Goal: Information Seeking & Learning: Learn about a topic

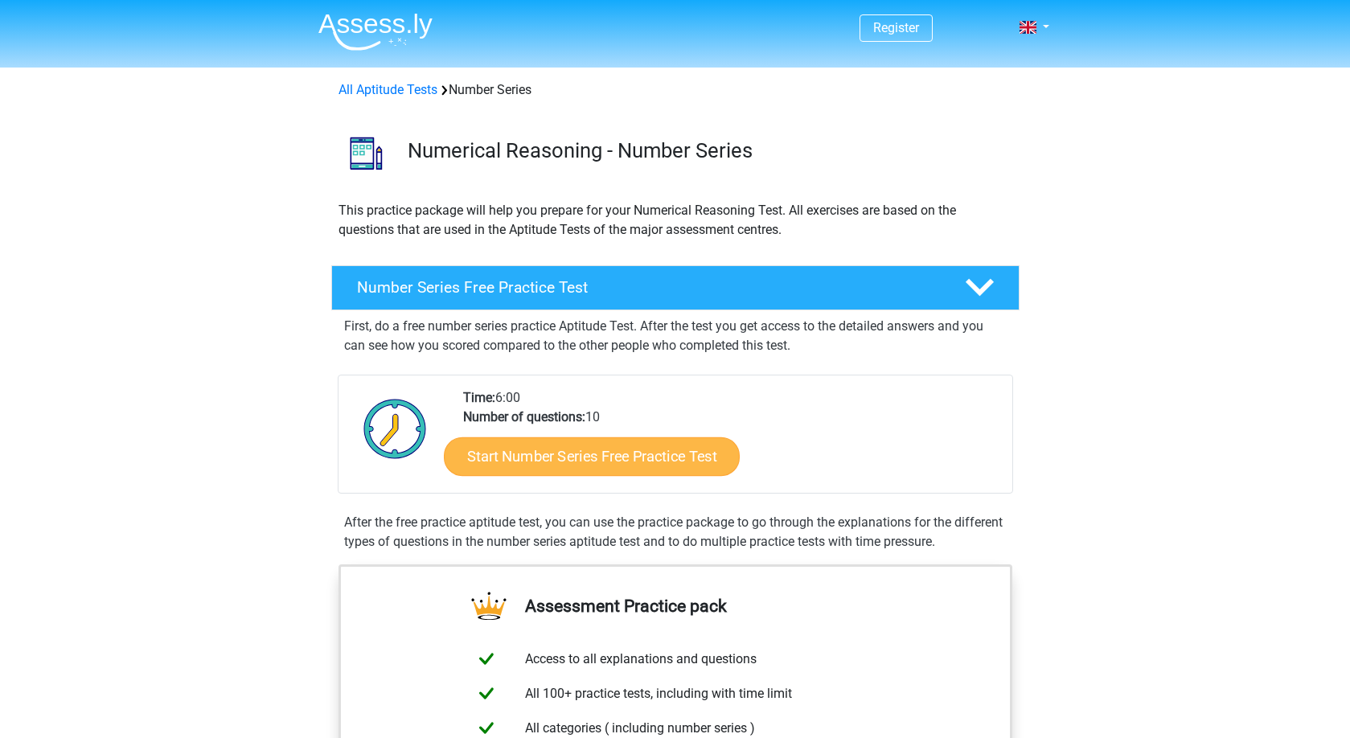
click at [586, 466] on link "Start Number Series Free Practice Test" at bounding box center [592, 456] width 296 height 39
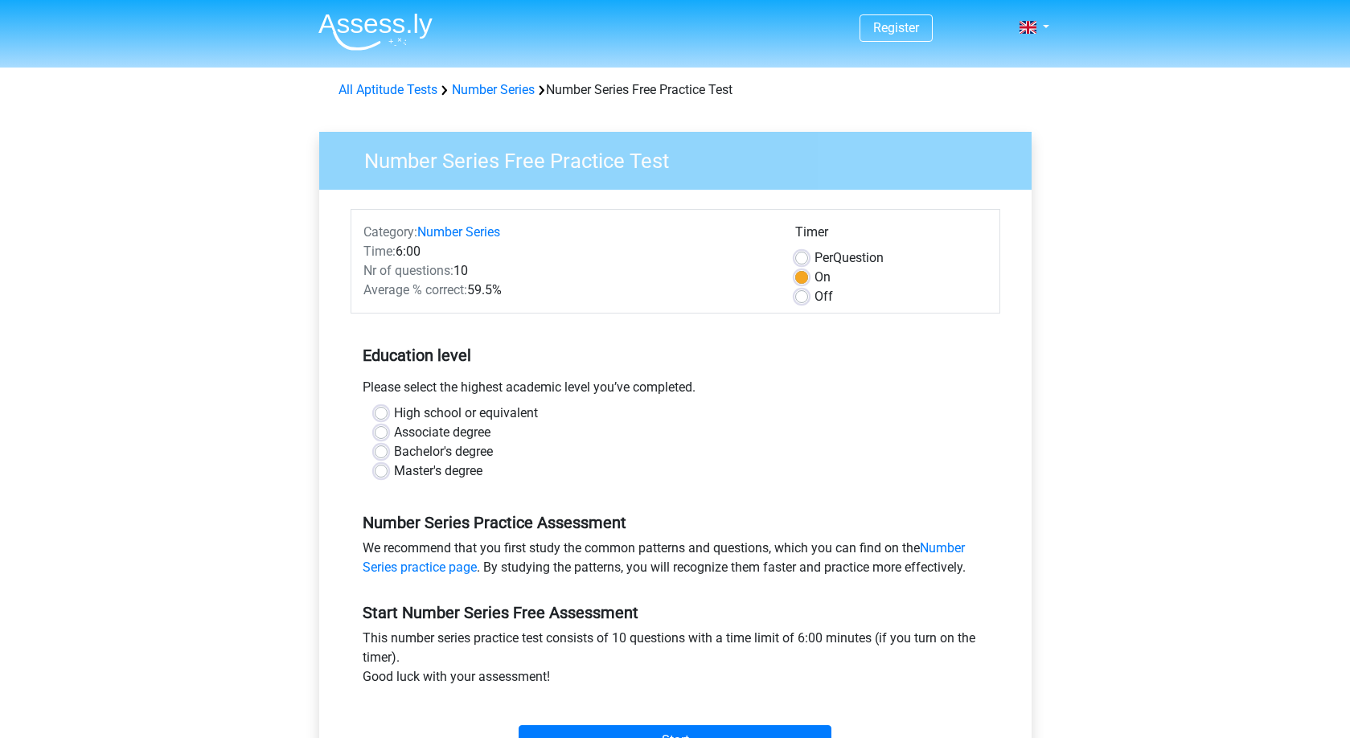
click at [434, 476] on label "Master's degree" at bounding box center [438, 471] width 88 height 19
click at [388, 476] on input "Master's degree" at bounding box center [381, 470] width 13 height 16
radio input "true"
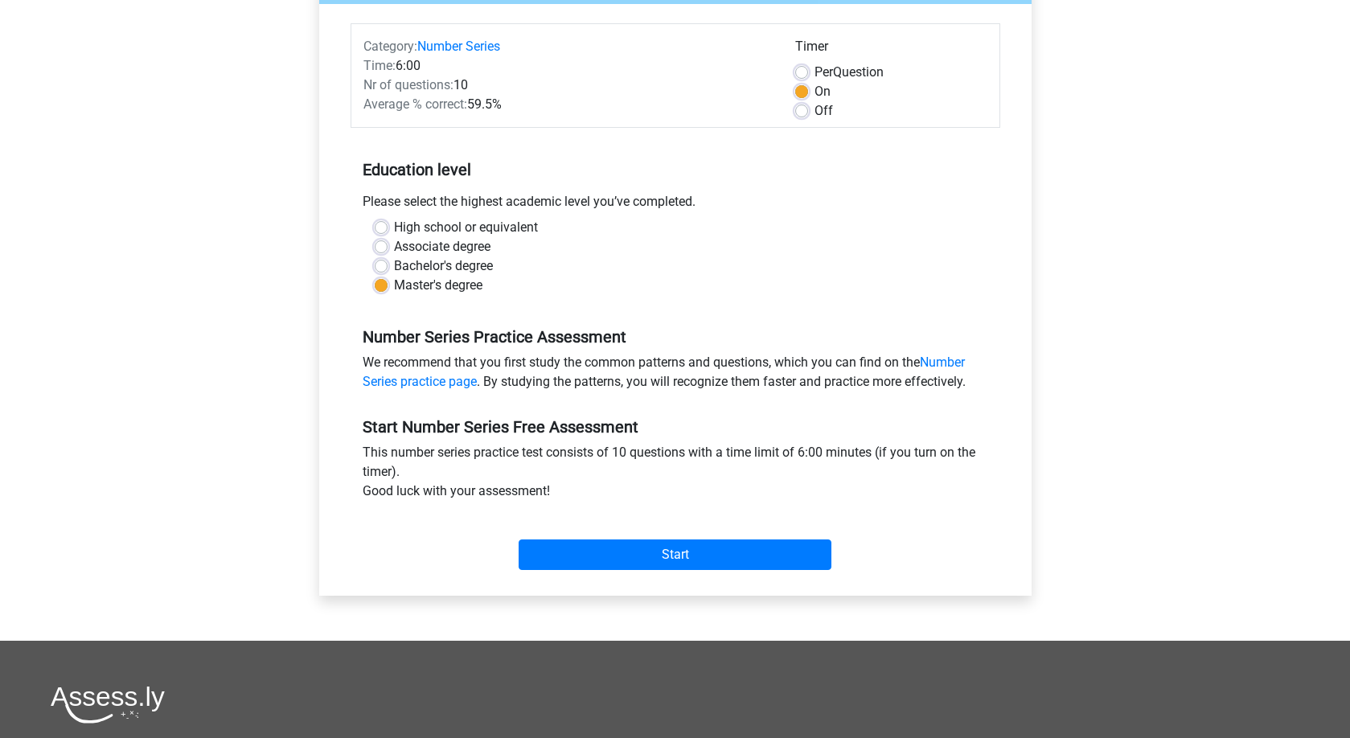
scroll to position [189, 0]
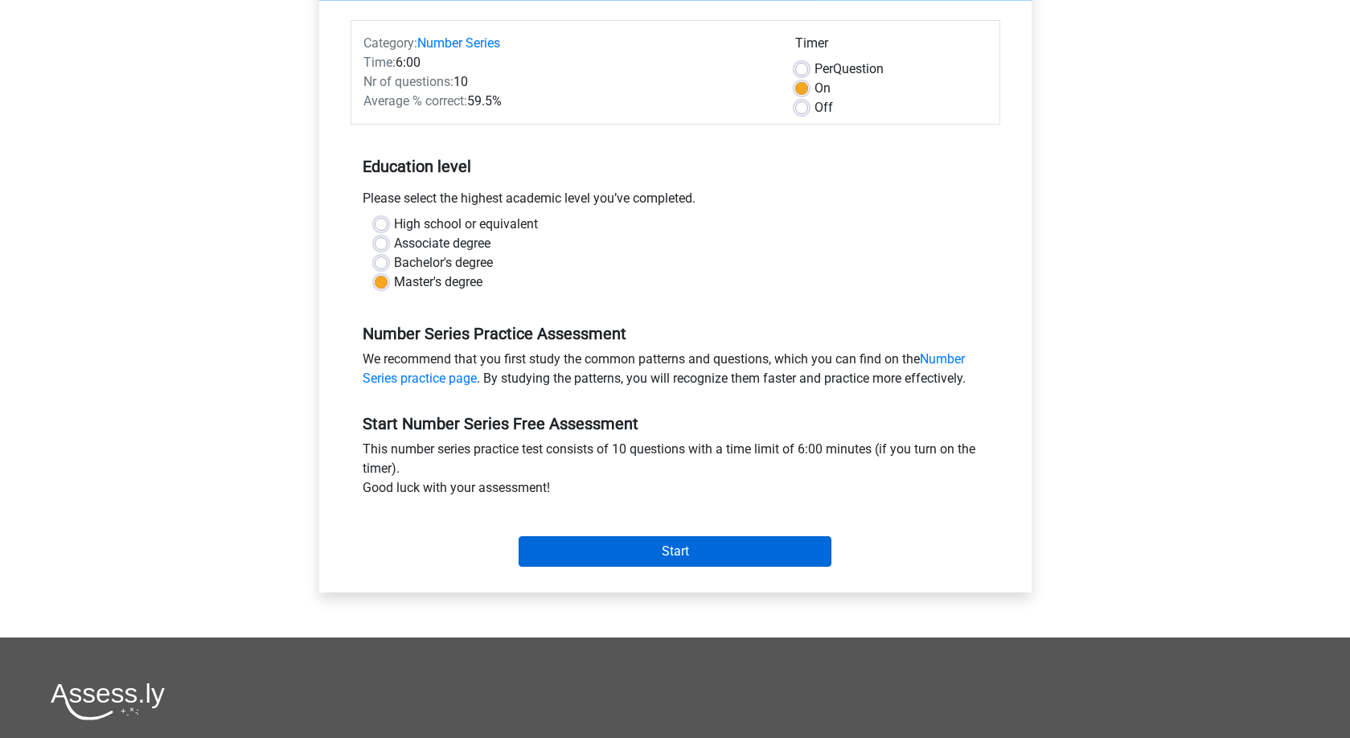
click at [698, 563] on input "Start" at bounding box center [675, 551] width 313 height 31
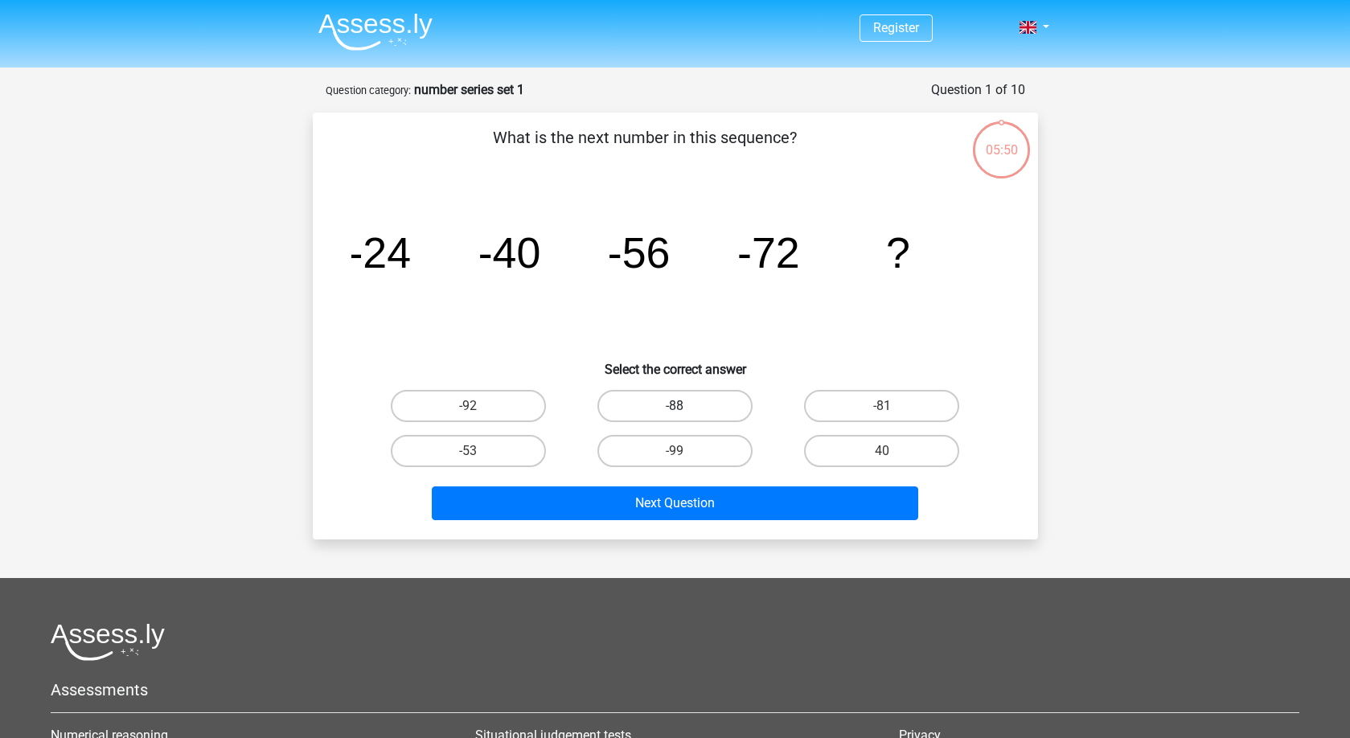
click at [687, 403] on label "-88" at bounding box center [675, 406] width 155 height 32
click at [685, 406] on input "-88" at bounding box center [680, 411] width 10 height 10
radio input "true"
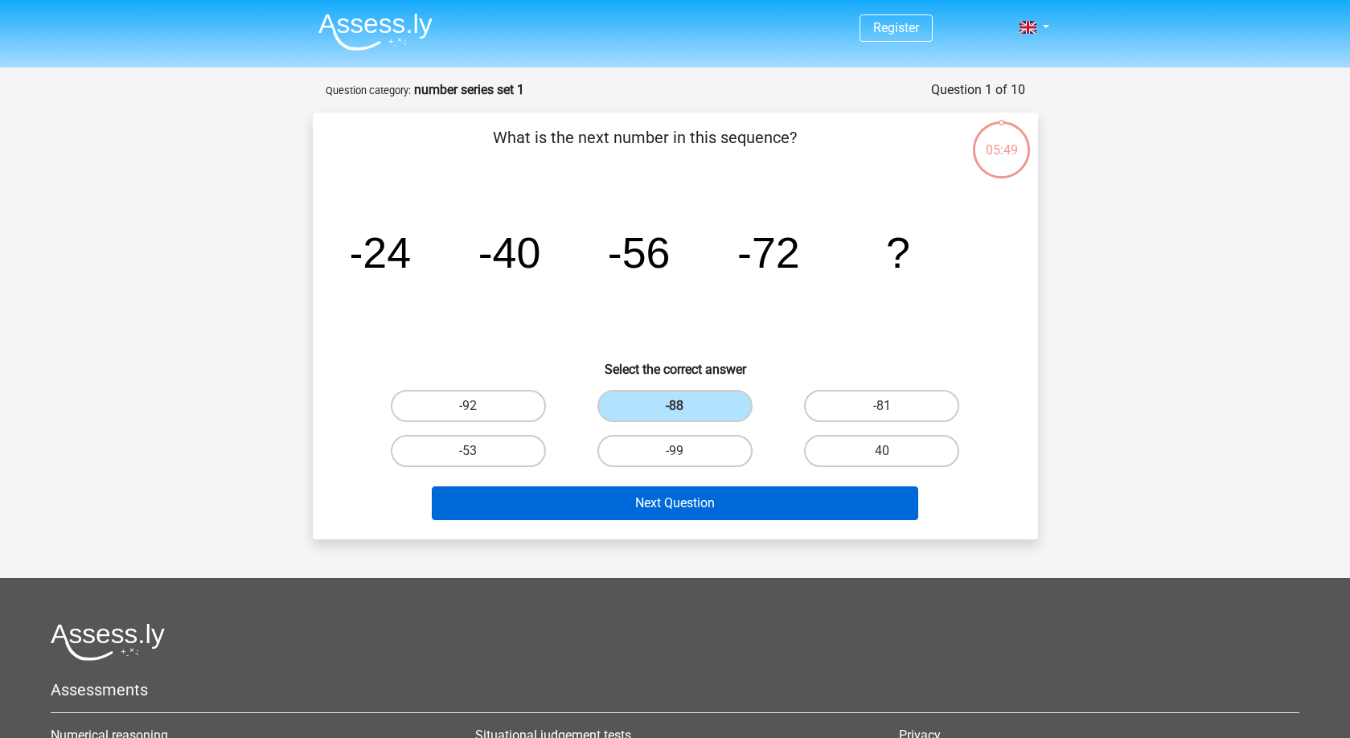
click at [737, 507] on button "Next Question" at bounding box center [675, 504] width 487 height 34
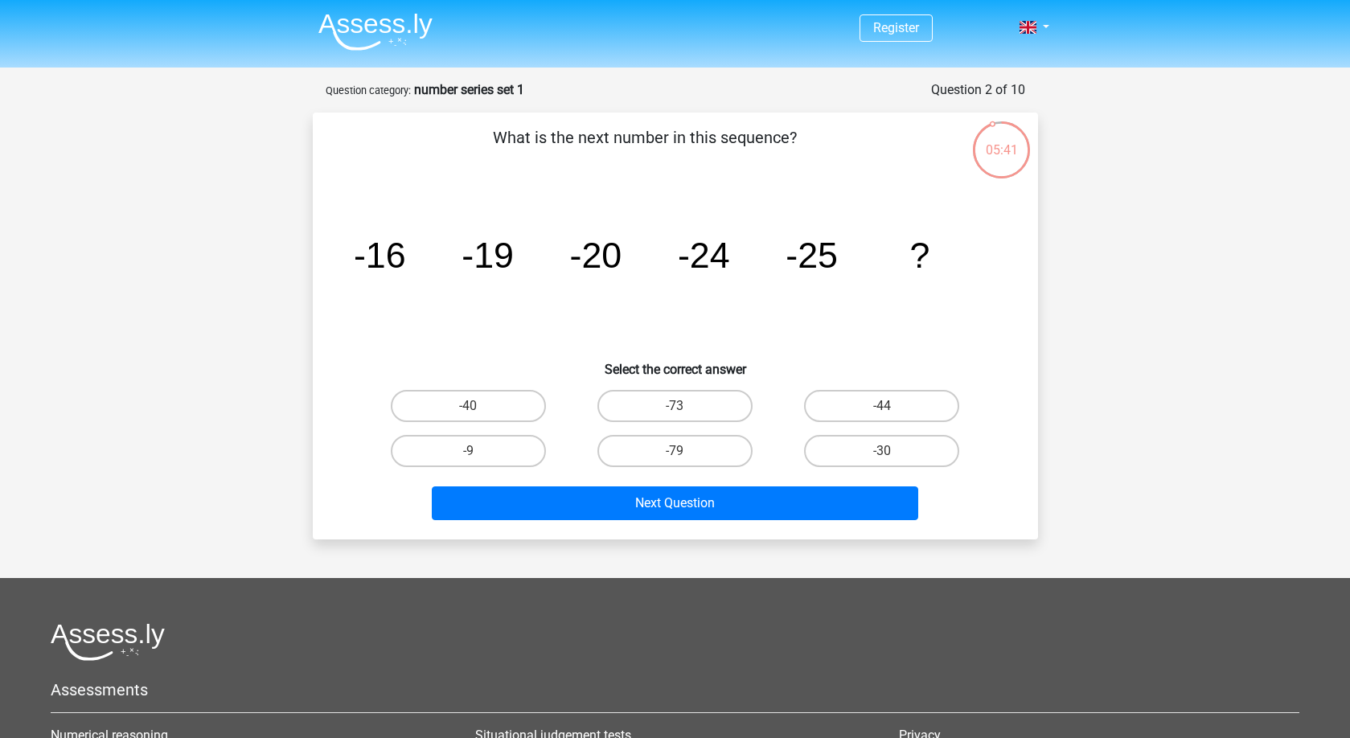
drag, startPoint x: 853, startPoint y: 450, endPoint x: 817, endPoint y: 468, distance: 40.3
click at [853, 450] on label "-30" at bounding box center [881, 451] width 155 height 32
click at [882, 451] on input "-30" at bounding box center [887, 456] width 10 height 10
radio input "true"
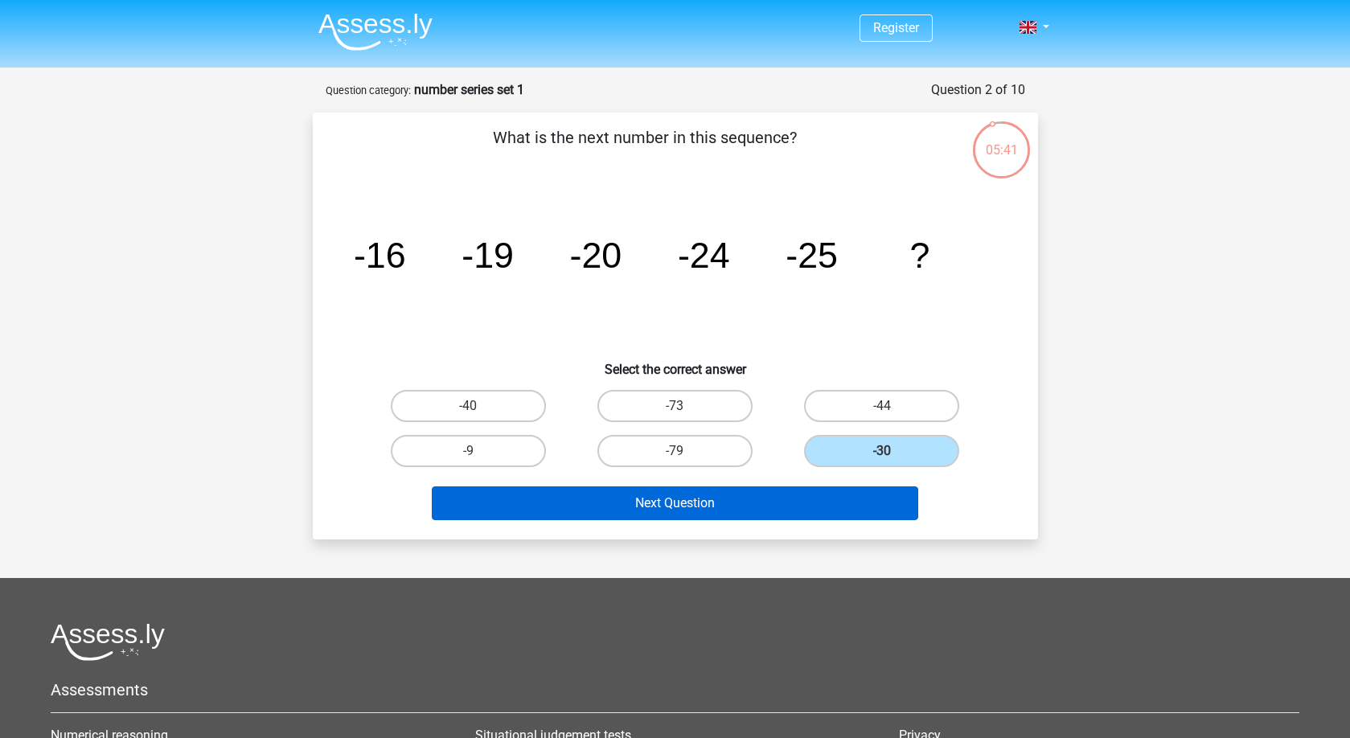
click at [749, 510] on button "Next Question" at bounding box center [675, 504] width 487 height 34
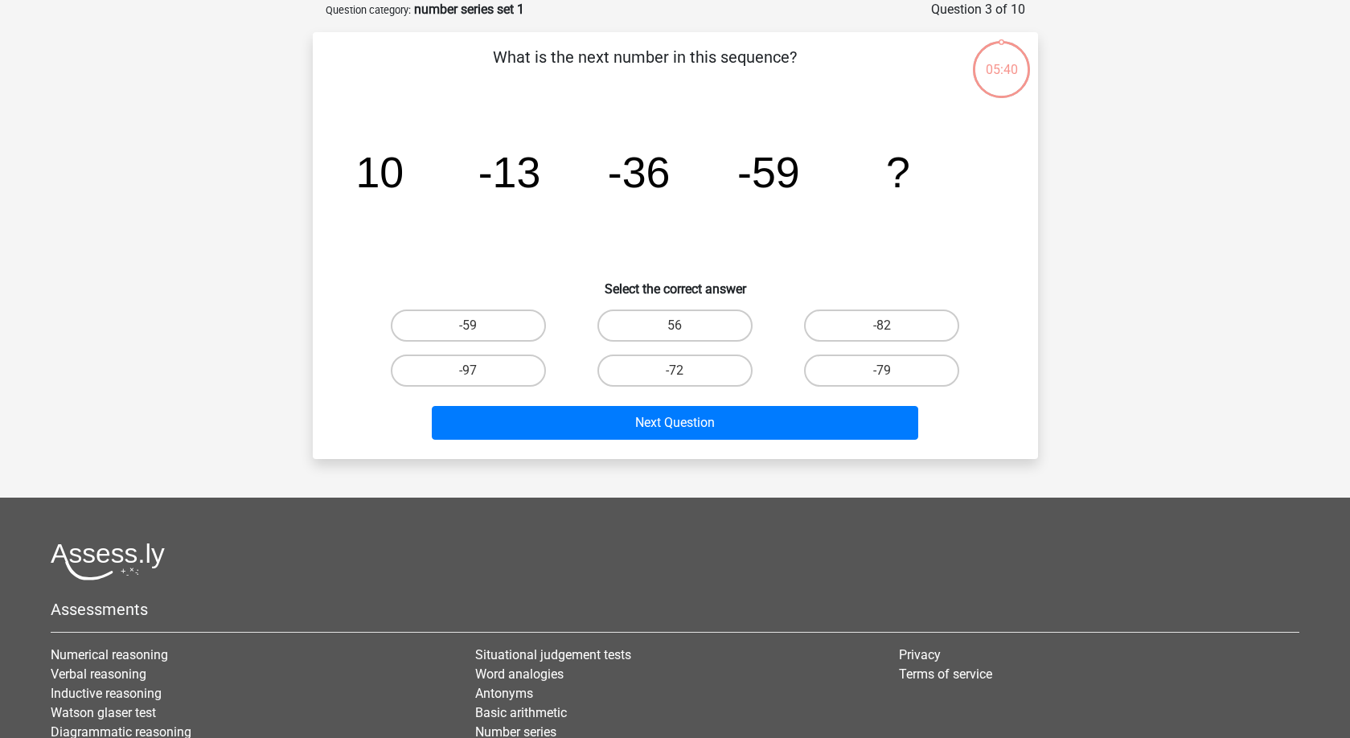
scroll to position [77, 0]
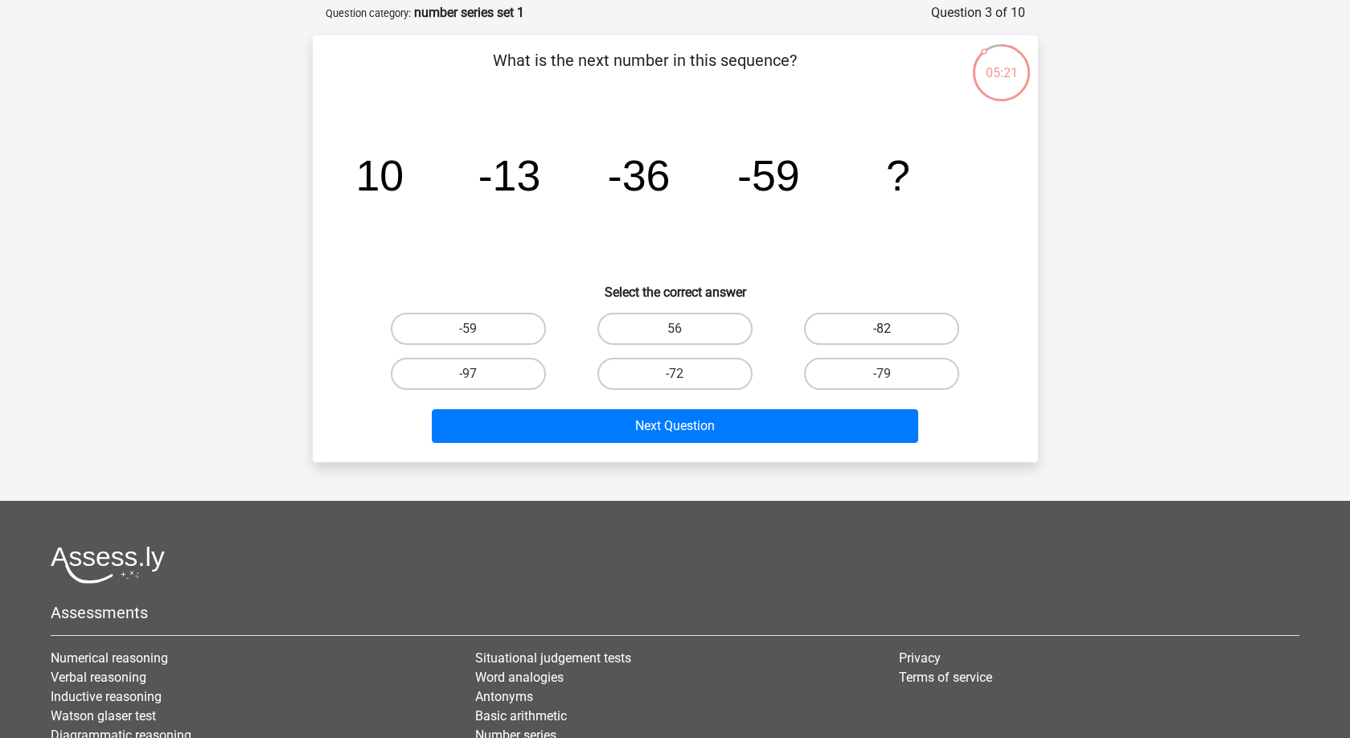
drag, startPoint x: 861, startPoint y: 318, endPoint x: 850, endPoint y: 334, distance: 19.6
click at [862, 317] on label "-82" at bounding box center [881, 329] width 155 height 32
click at [882, 329] on input "-82" at bounding box center [887, 334] width 10 height 10
radio input "true"
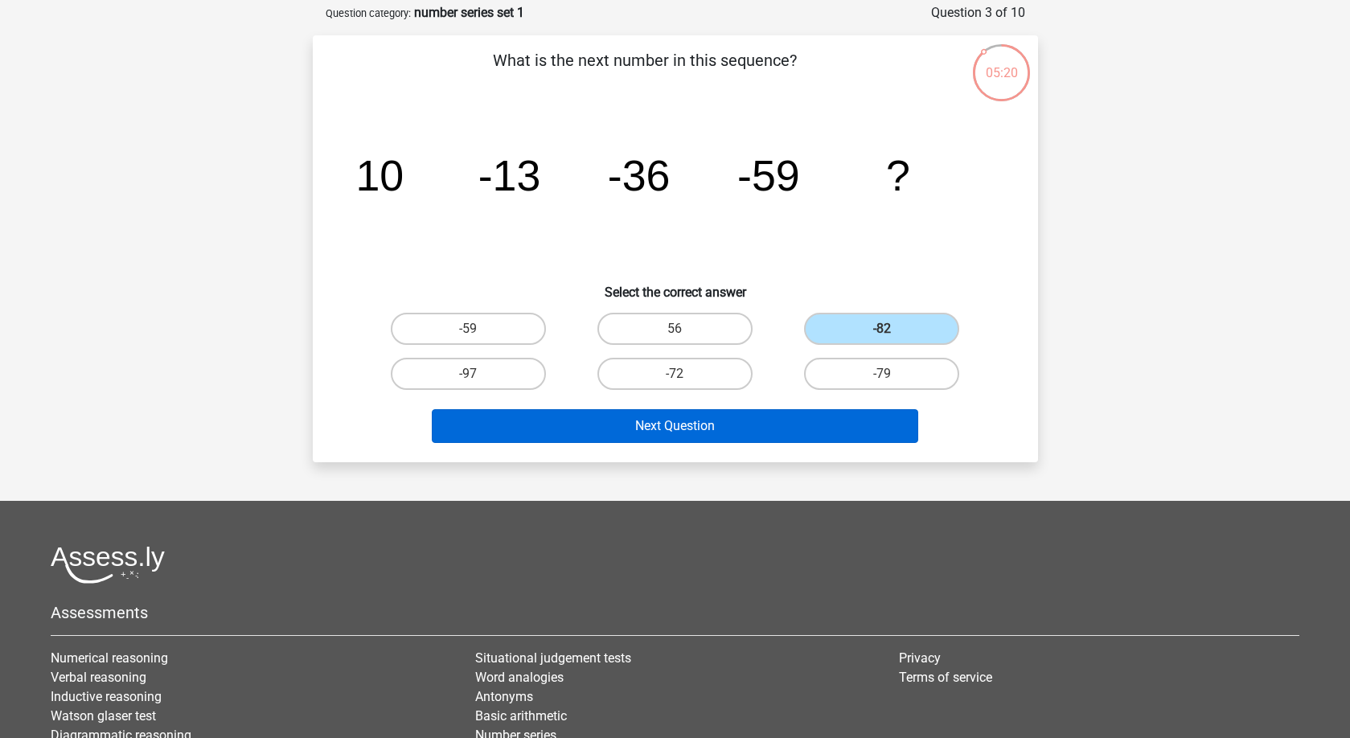
click at [739, 434] on button "Next Question" at bounding box center [675, 426] width 487 height 34
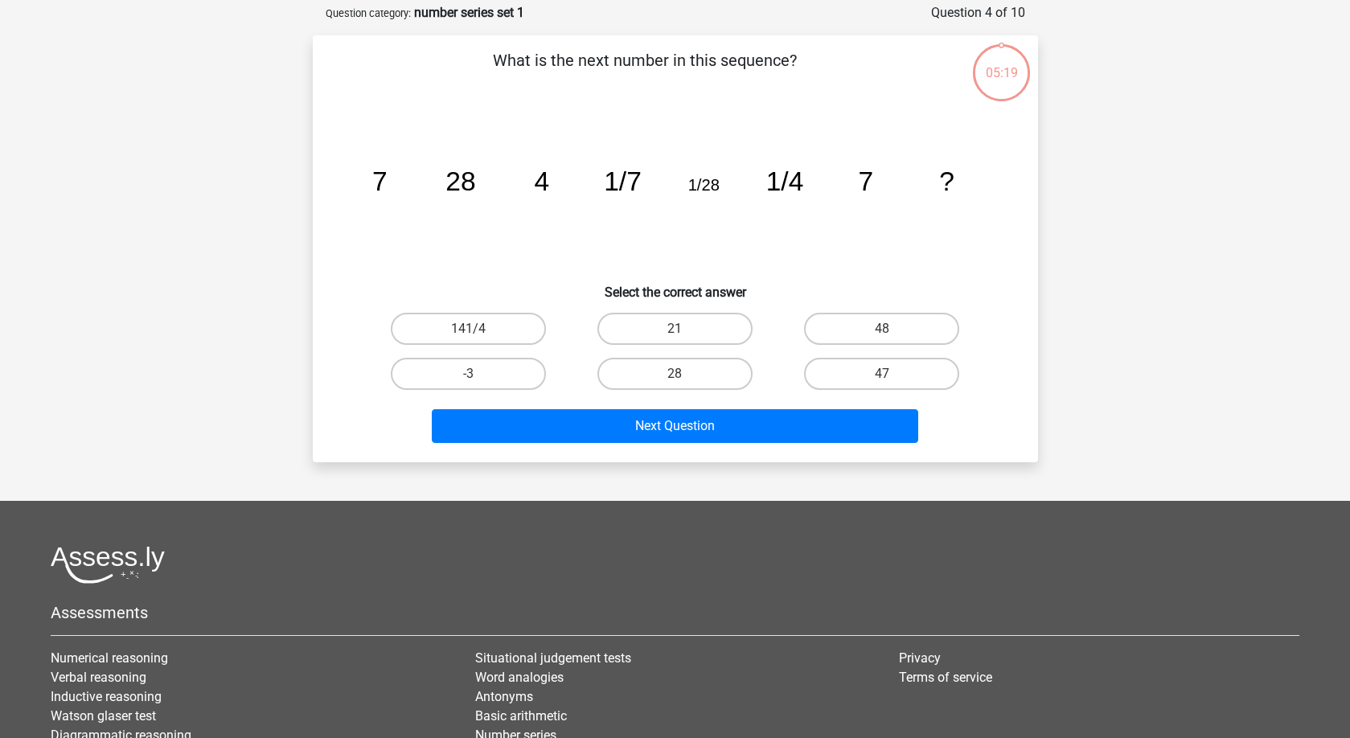
scroll to position [80, 0]
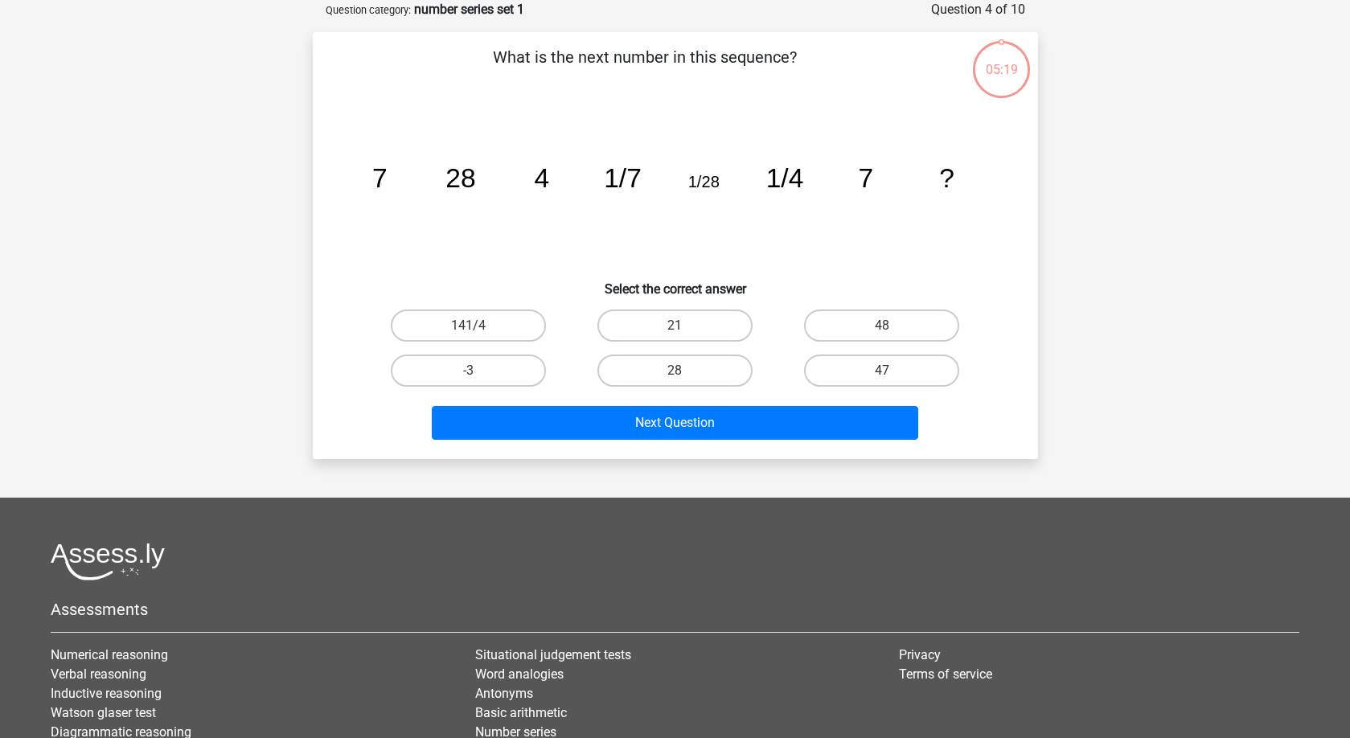
click at [390, 212] on icon "image/svg+xml 7 28 4 1/7 1/28 1/4 7 ?" at bounding box center [675, 187] width 648 height 162
click at [695, 373] on label "28" at bounding box center [675, 371] width 155 height 32
click at [685, 373] on input "28" at bounding box center [680, 376] width 10 height 10
radio input "true"
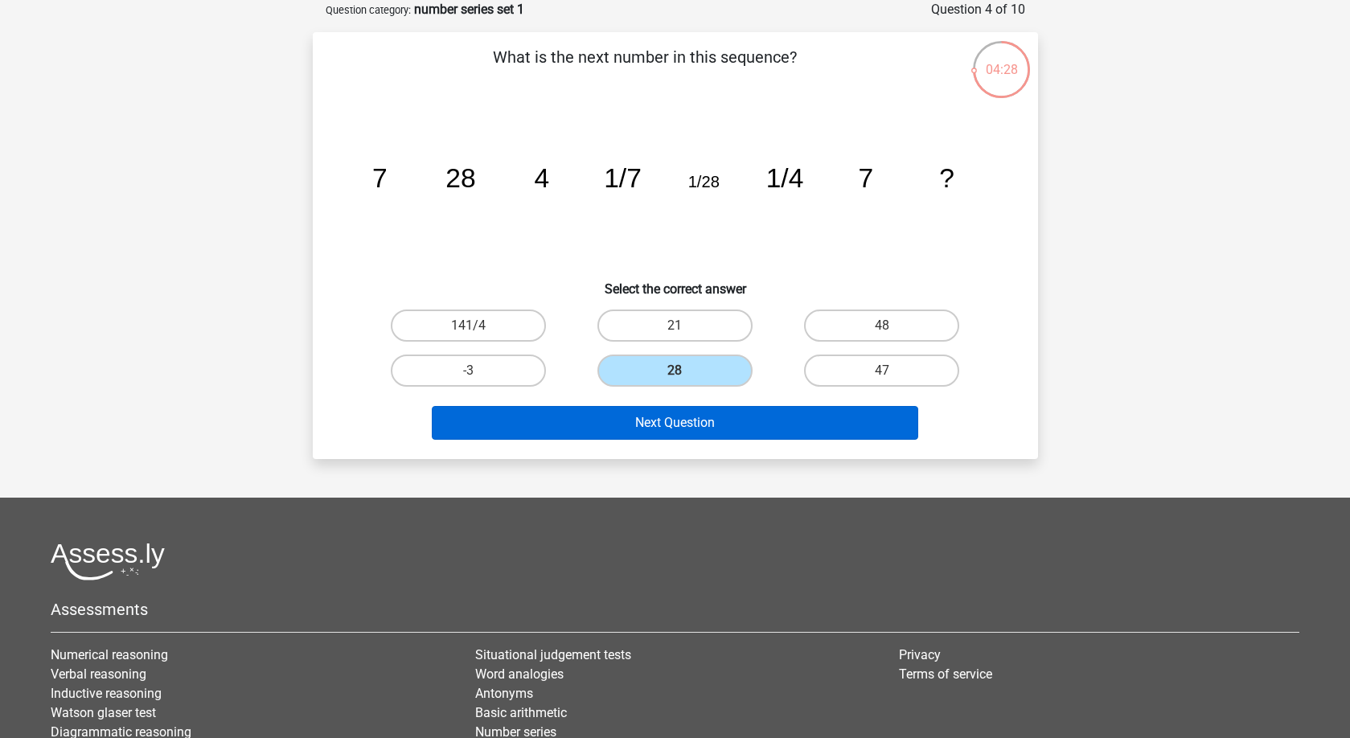
click at [707, 419] on button "Next Question" at bounding box center [675, 423] width 487 height 34
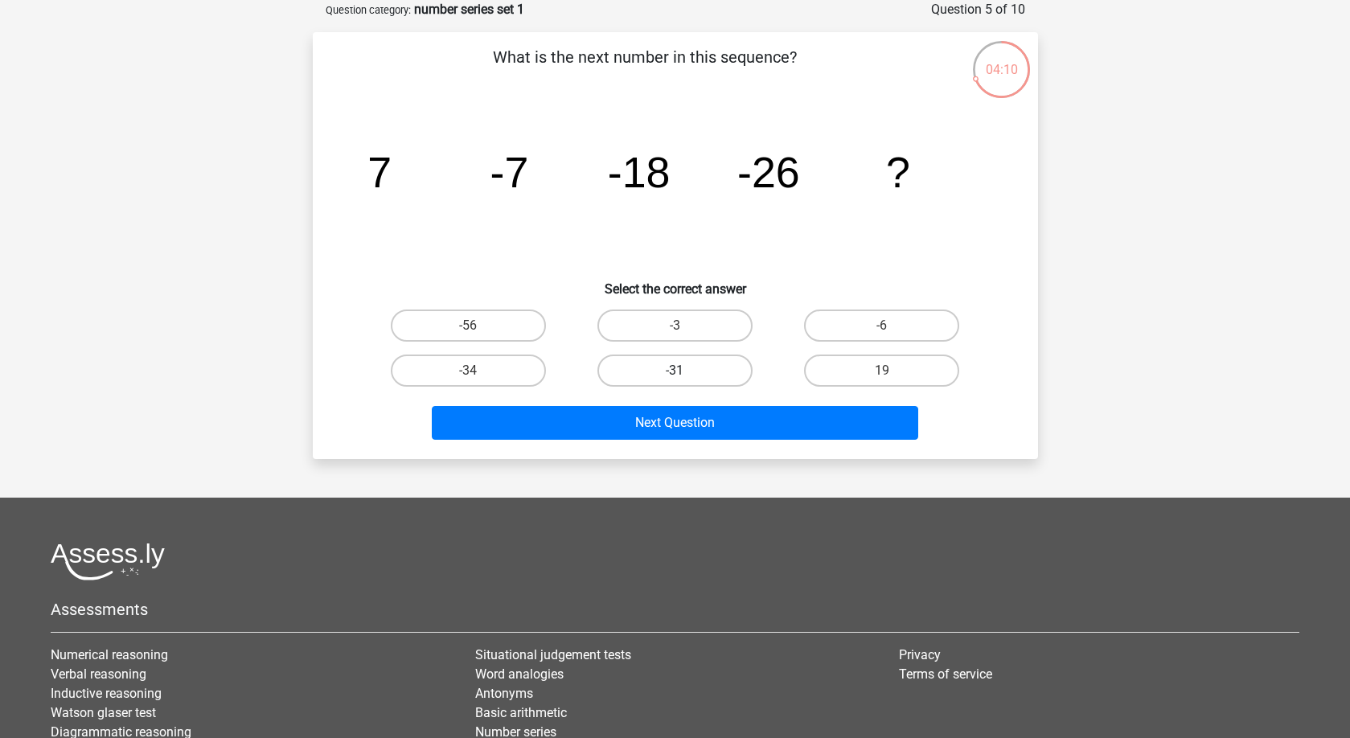
click at [710, 367] on label "-31" at bounding box center [675, 371] width 155 height 32
click at [685, 371] on input "-31" at bounding box center [680, 376] width 10 height 10
radio input "true"
click at [704, 441] on div "Next Question" at bounding box center [675, 426] width 621 height 40
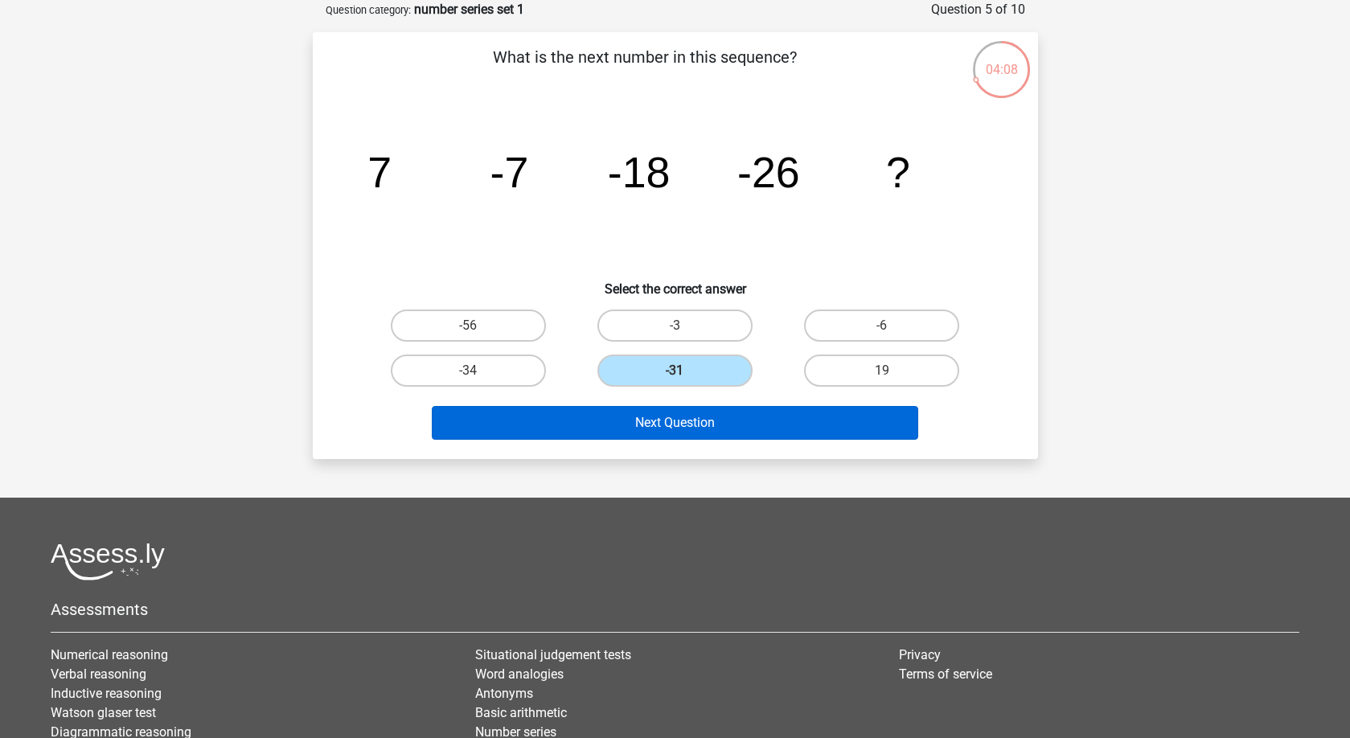
click at [700, 425] on button "Next Question" at bounding box center [675, 423] width 487 height 34
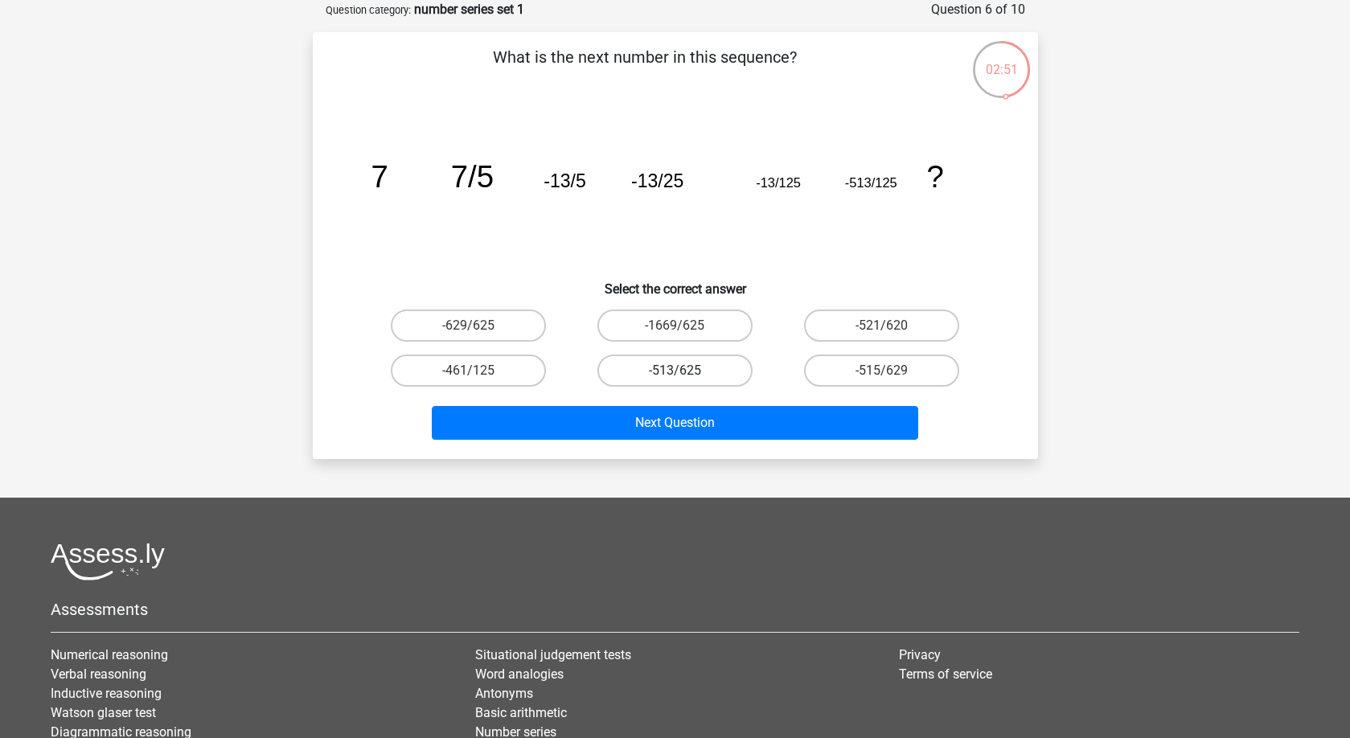
click at [691, 372] on label "-513/625" at bounding box center [675, 371] width 155 height 32
click at [685, 372] on input "-513/625" at bounding box center [680, 376] width 10 height 10
radio input "true"
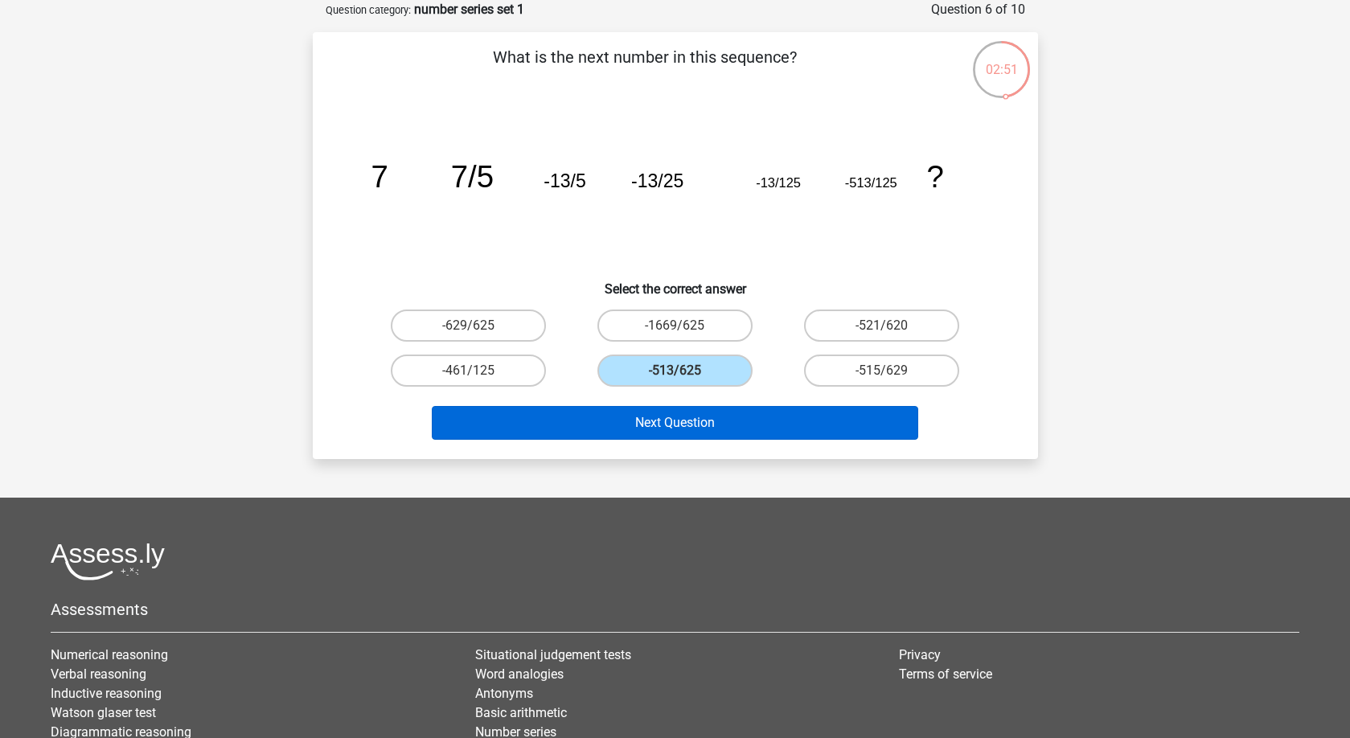
click at [696, 425] on button "Next Question" at bounding box center [675, 423] width 487 height 34
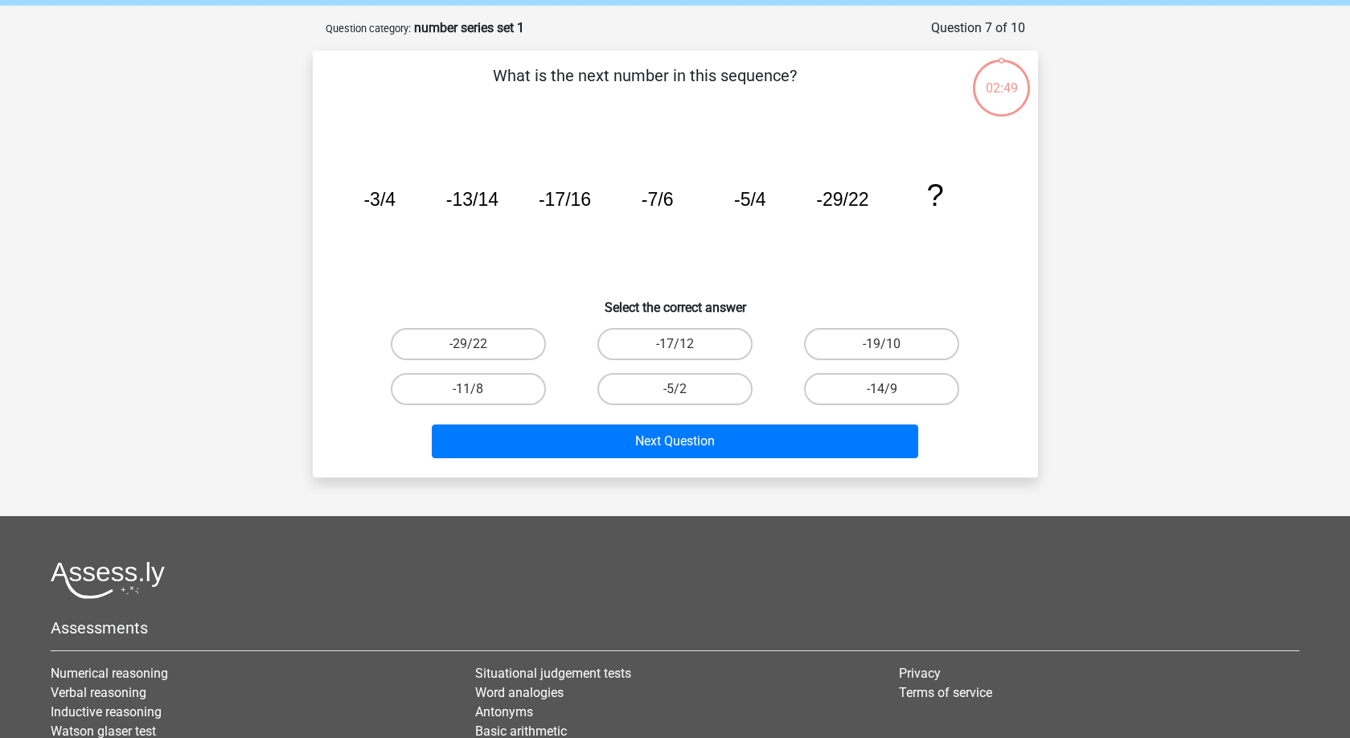
scroll to position [19, 0]
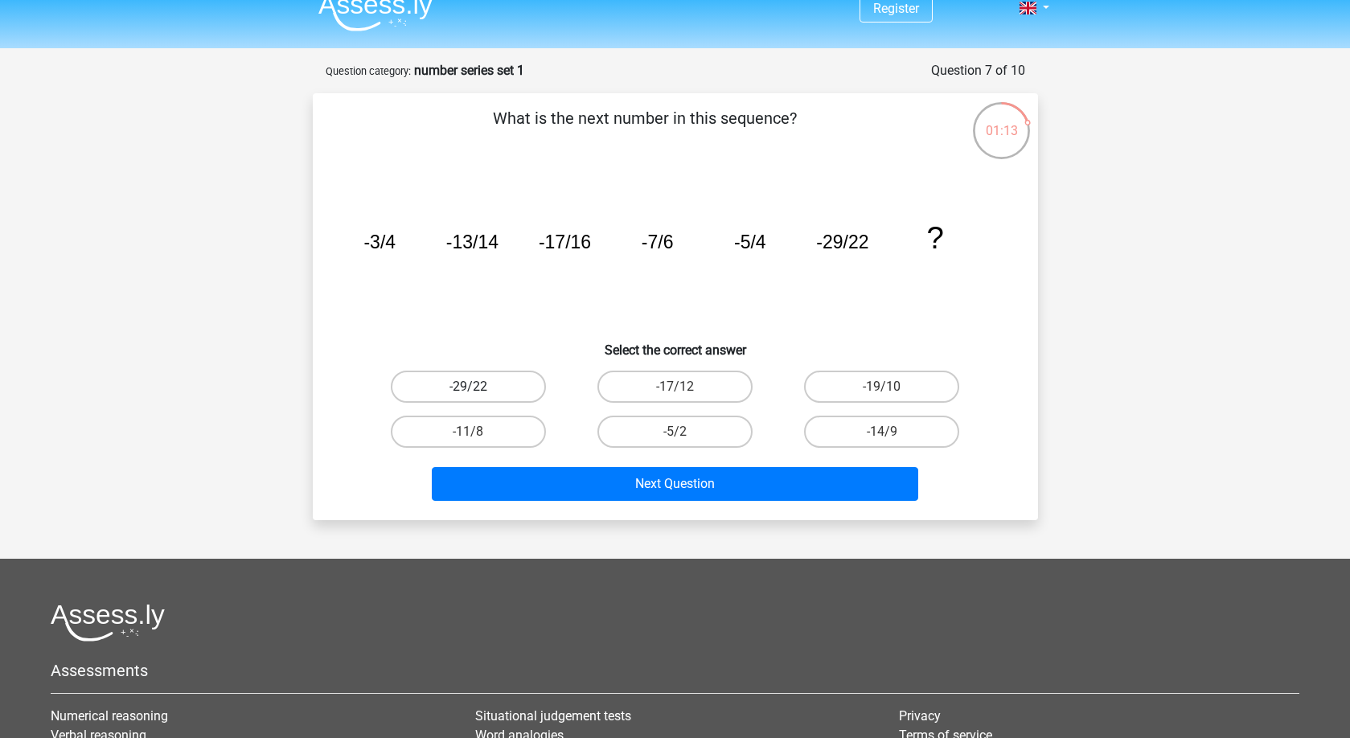
click at [502, 389] on label "-29/22" at bounding box center [468, 387] width 155 height 32
click at [478, 389] on input "-29/22" at bounding box center [473, 392] width 10 height 10
radio input "true"
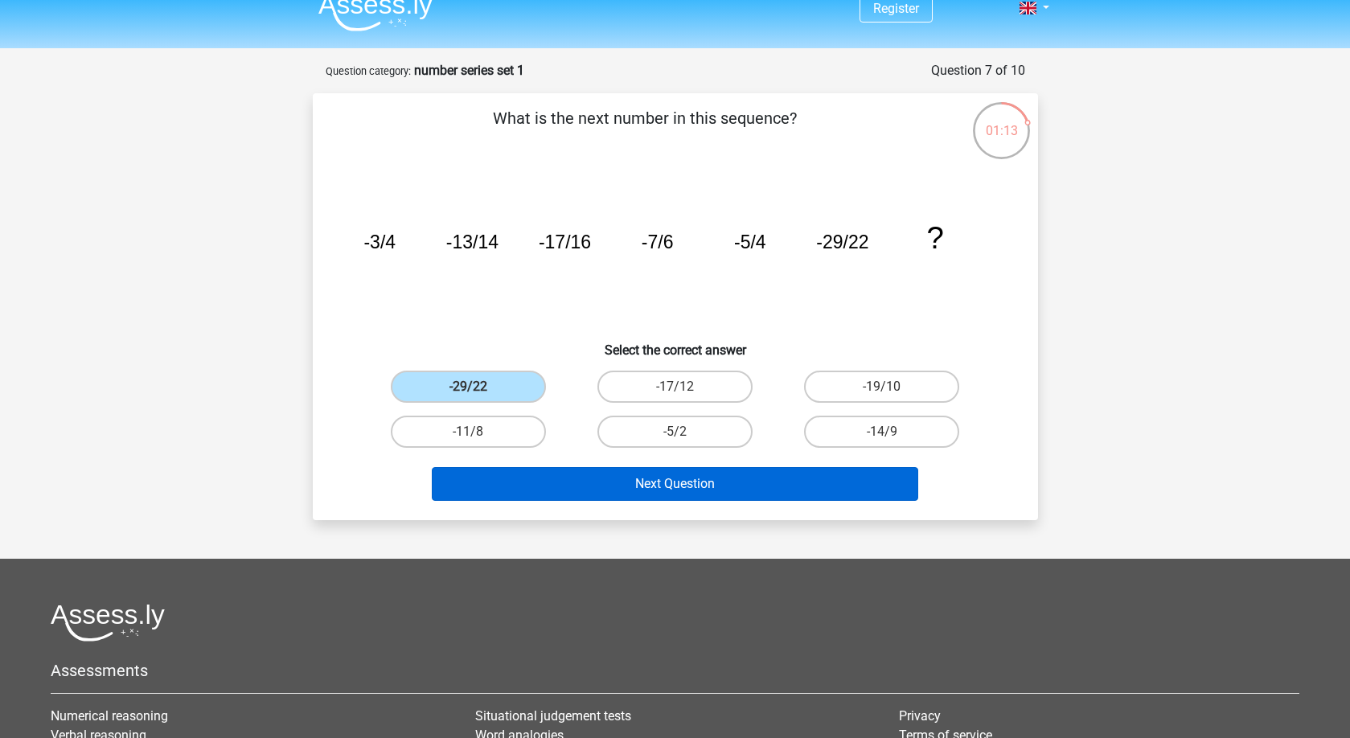
click at [598, 481] on button "Next Question" at bounding box center [675, 484] width 487 height 34
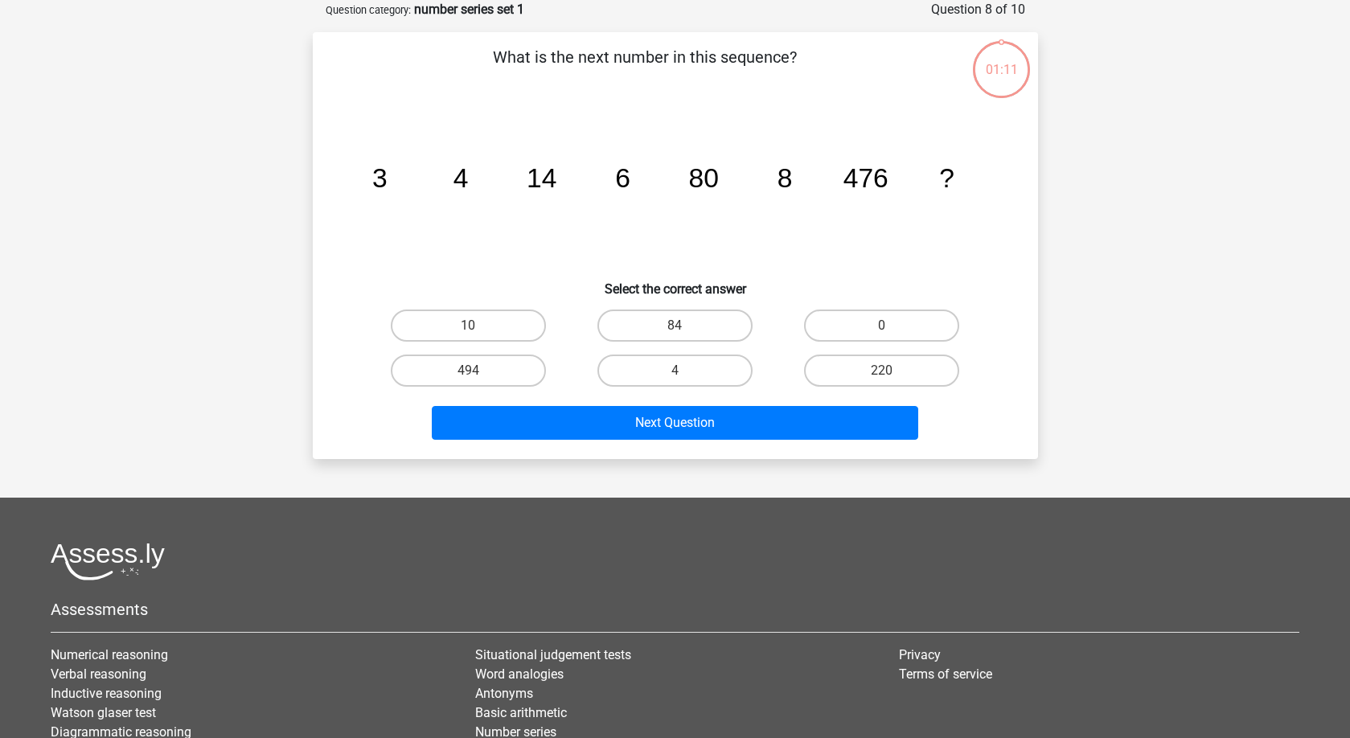
scroll to position [63, 0]
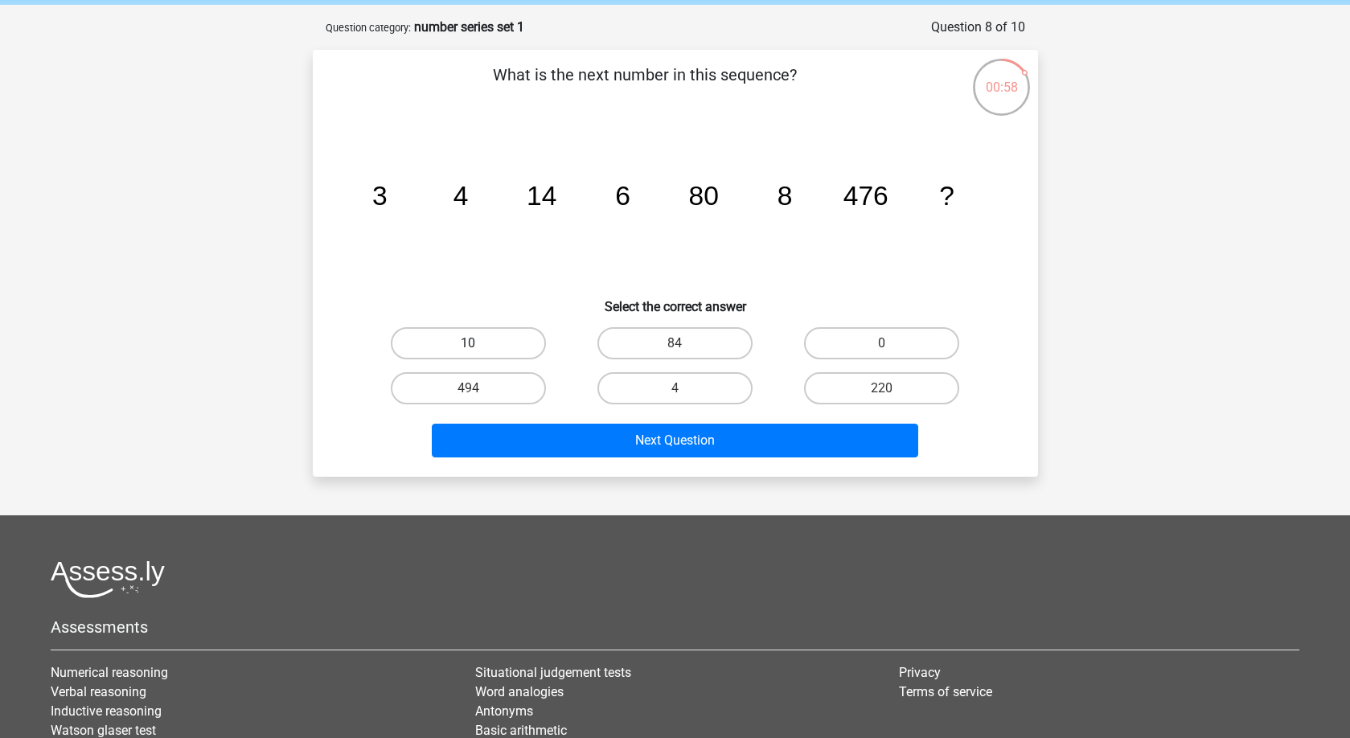
click at [483, 336] on label "10" at bounding box center [468, 343] width 155 height 32
click at [478, 343] on input "10" at bounding box center [473, 348] width 10 height 10
radio input "true"
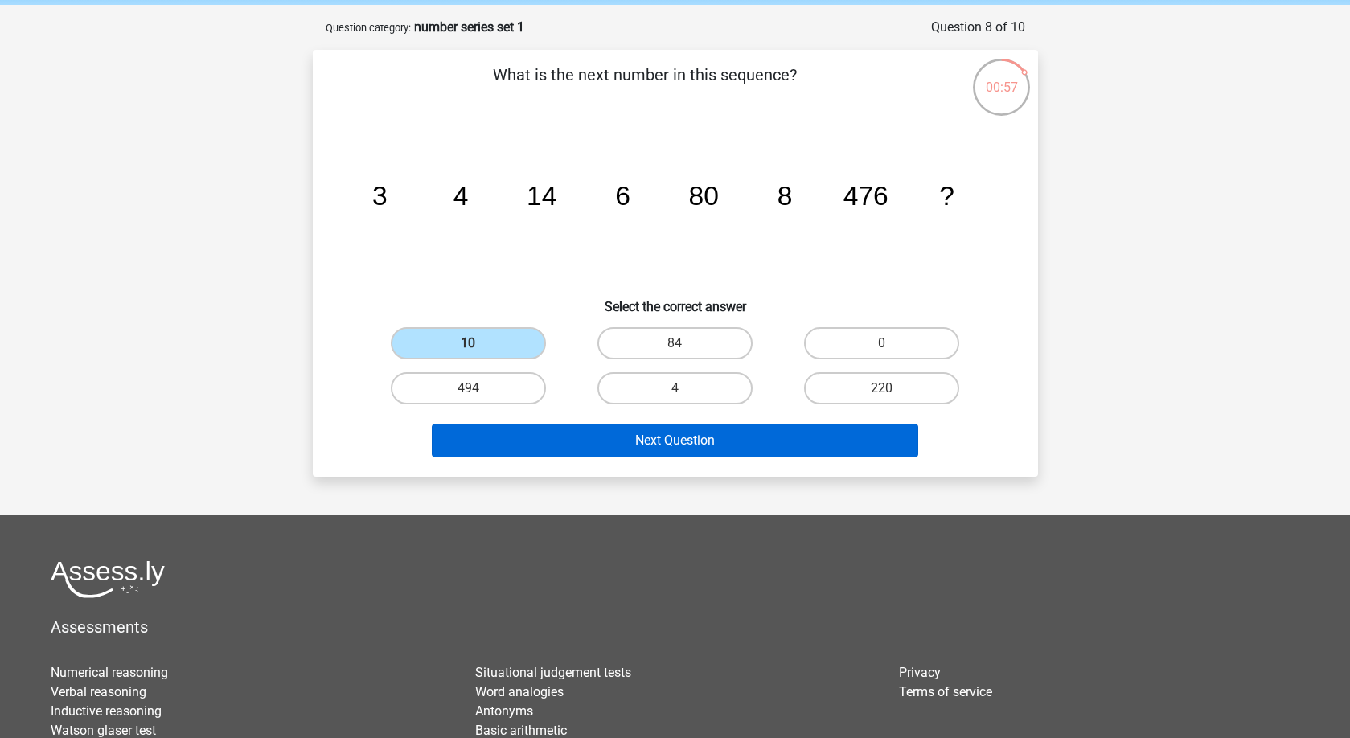
click at [584, 436] on button "Next Question" at bounding box center [675, 441] width 487 height 34
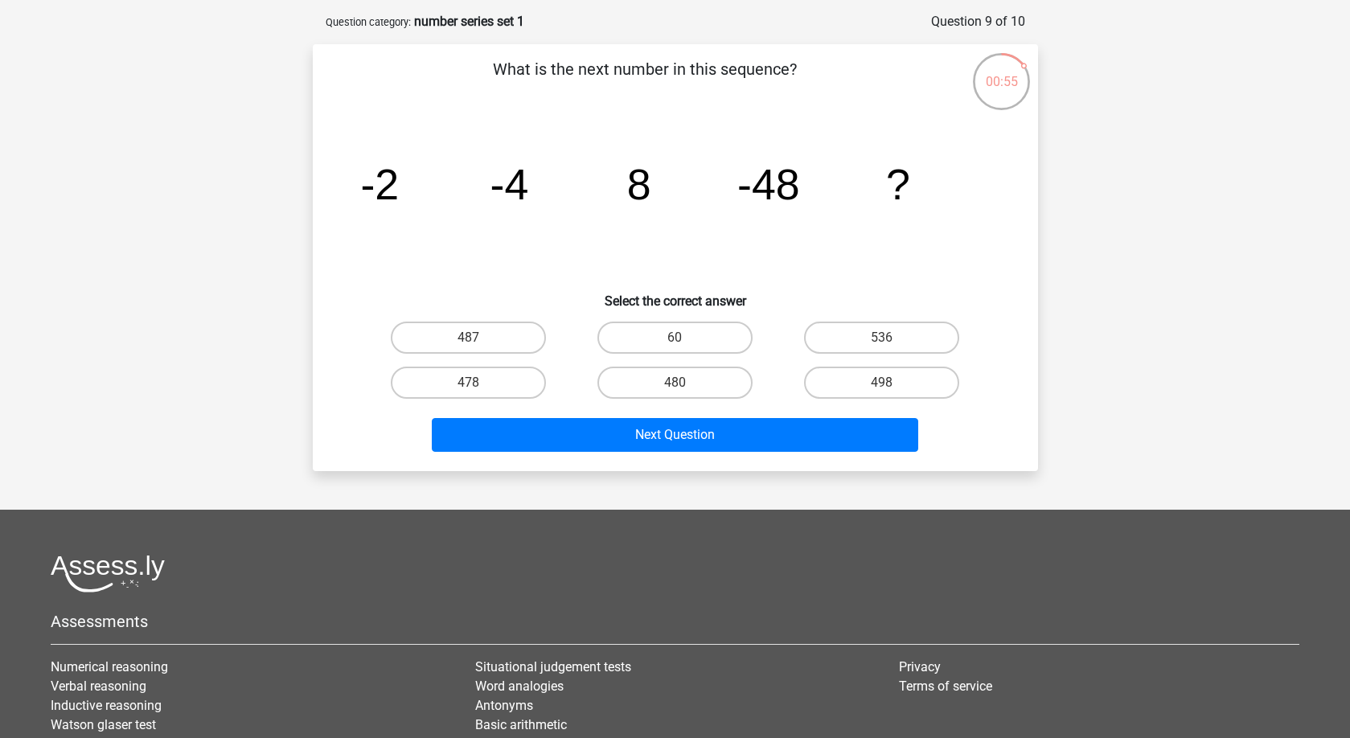
scroll to position [50, 0]
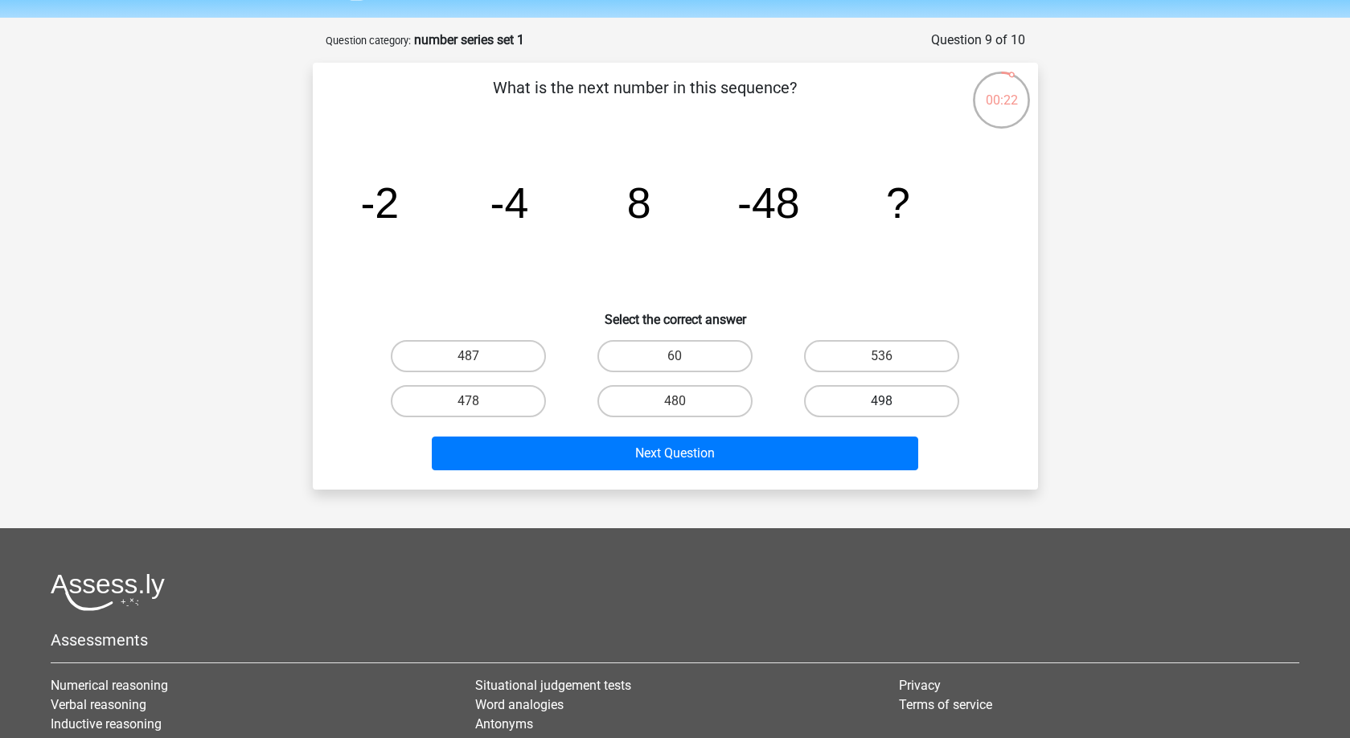
click at [879, 394] on label "498" at bounding box center [881, 401] width 155 height 32
click at [882, 401] on input "498" at bounding box center [887, 406] width 10 height 10
radio input "true"
click at [877, 353] on label "536" at bounding box center [881, 356] width 155 height 32
click at [882, 356] on input "536" at bounding box center [887, 361] width 10 height 10
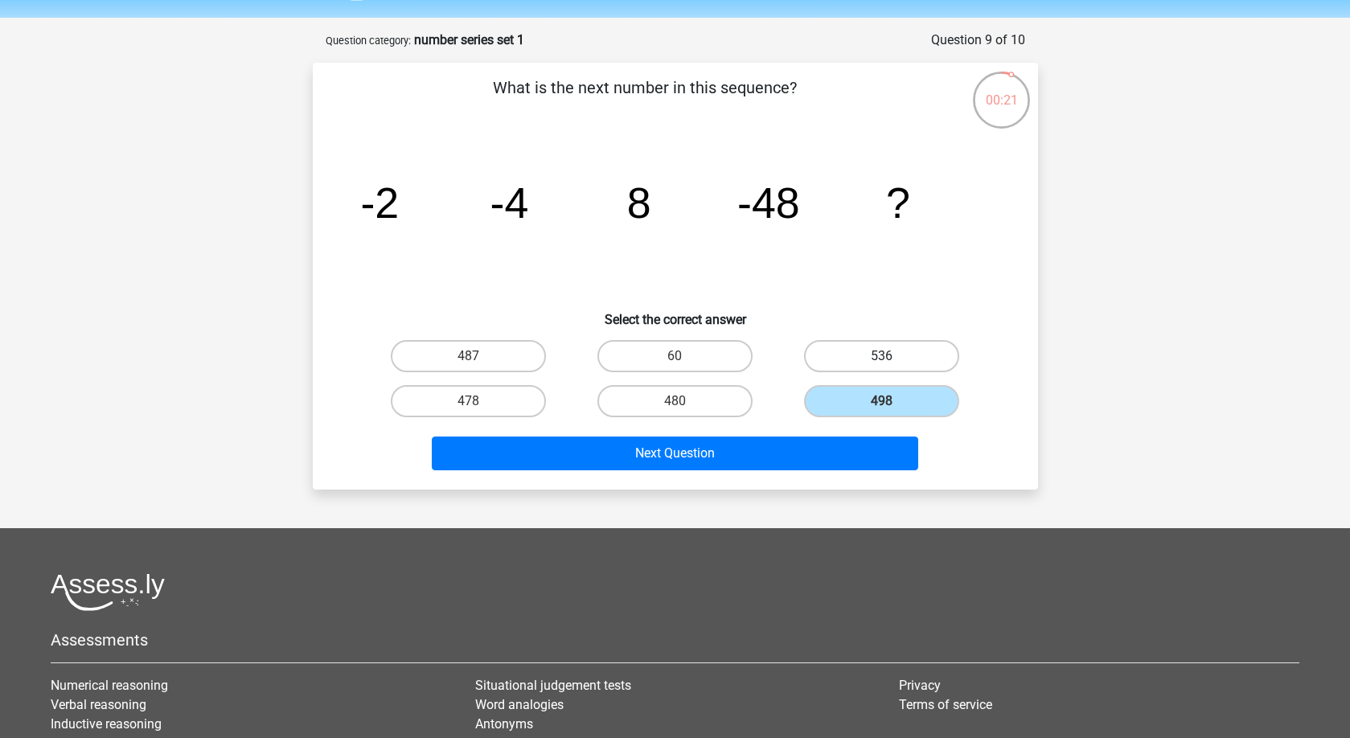
radio input "true"
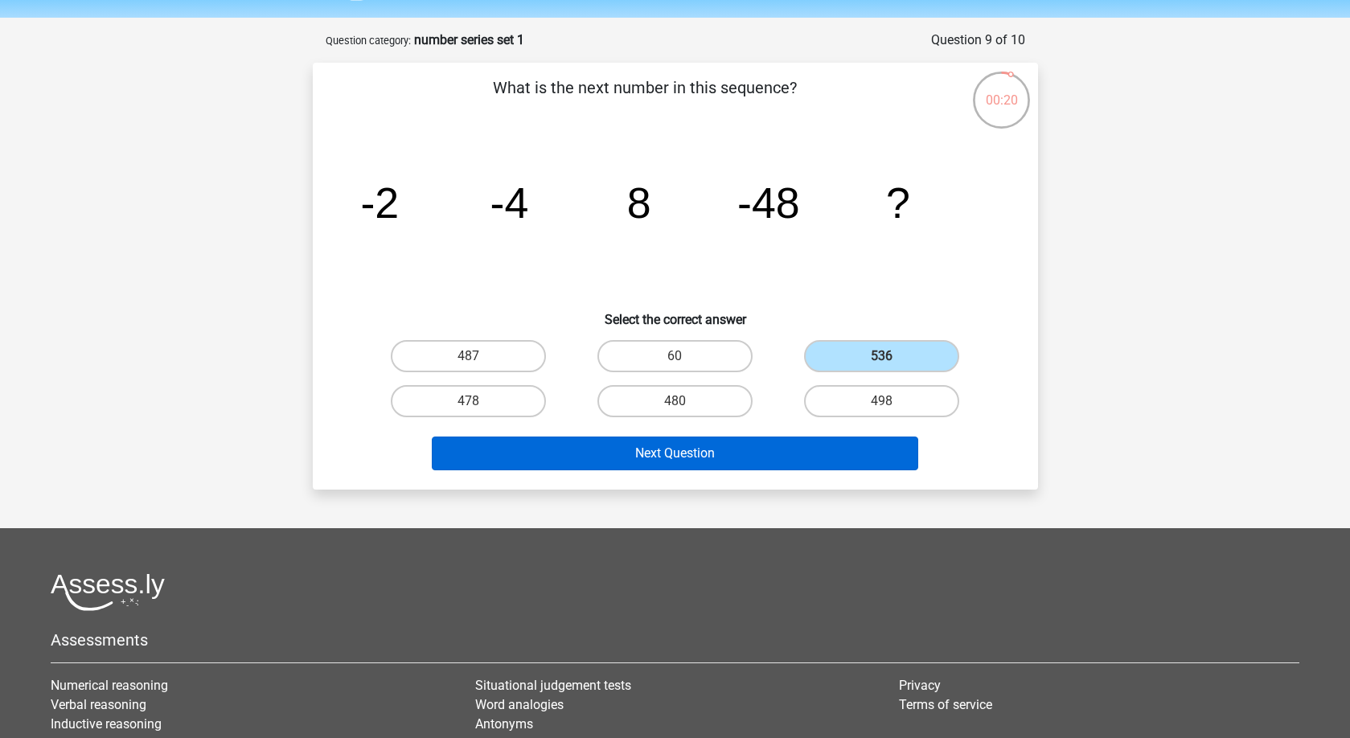
click at [737, 456] on button "Next Question" at bounding box center [675, 454] width 487 height 34
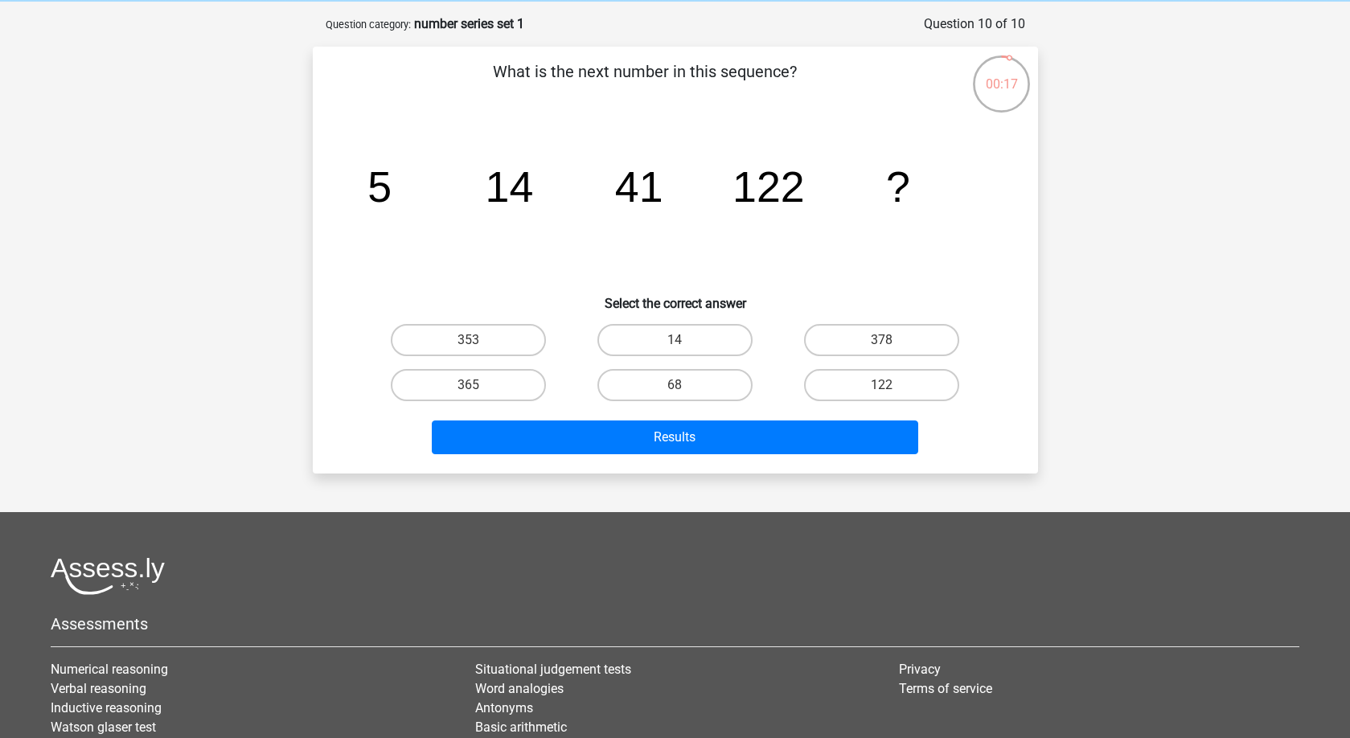
scroll to position [63, 0]
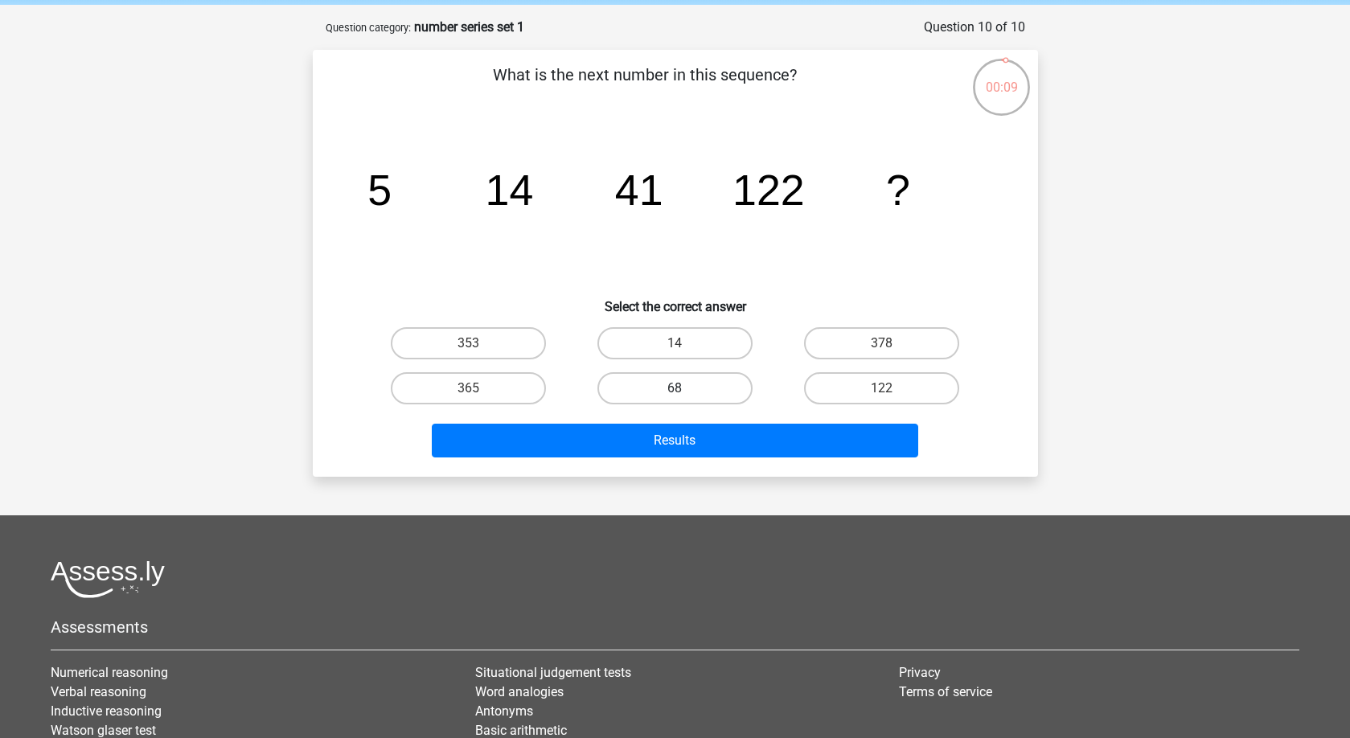
click at [685, 383] on label "68" at bounding box center [675, 388] width 155 height 32
click at [685, 388] on input "68" at bounding box center [680, 393] width 10 height 10
radio input "true"
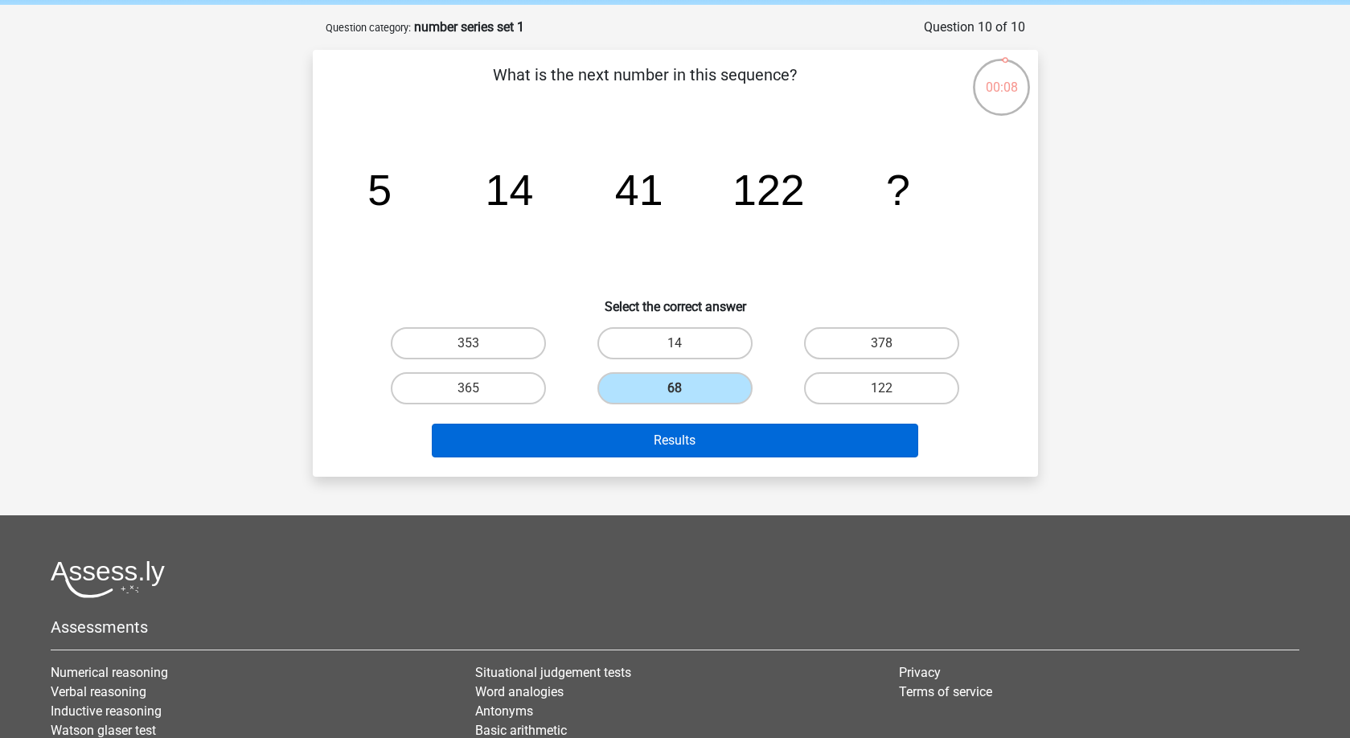
click at [688, 428] on button "Results" at bounding box center [675, 441] width 487 height 34
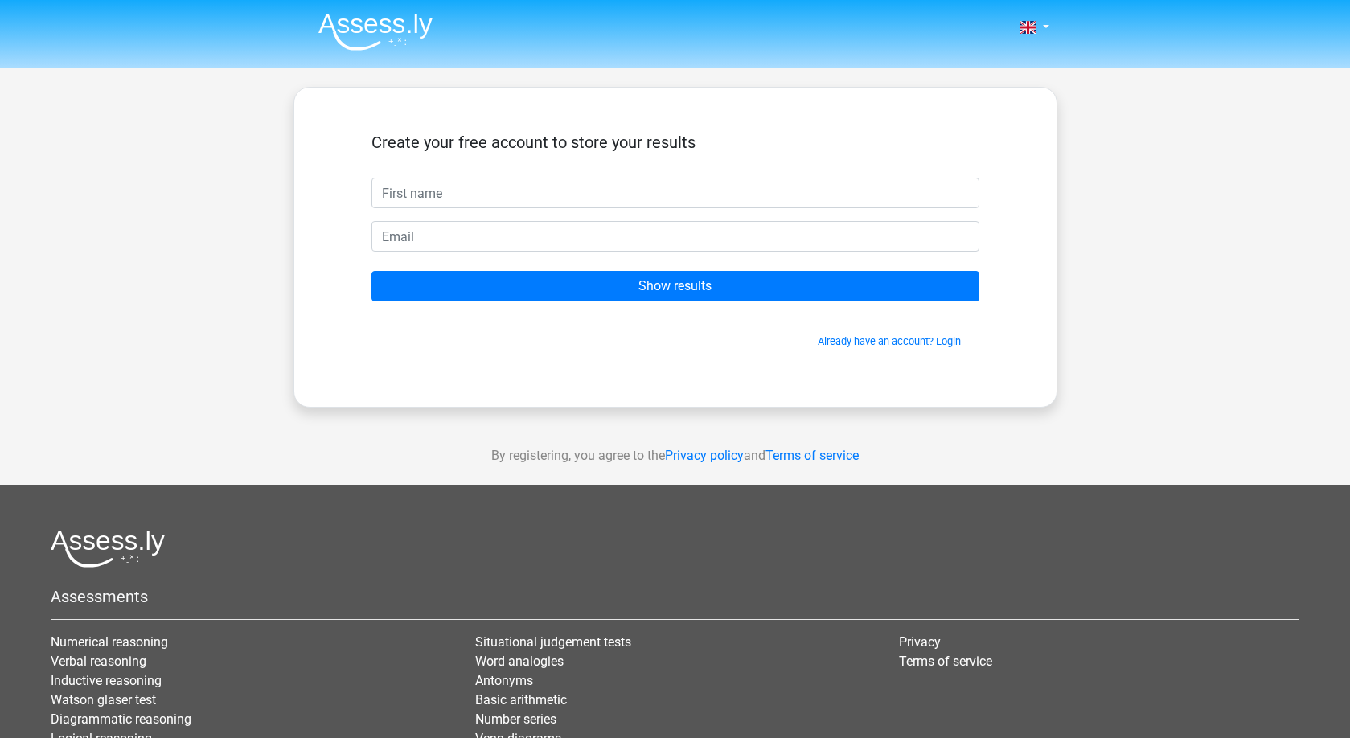
click at [502, 212] on form "Create your free account to store your results Show results Already have an acc…" at bounding box center [676, 241] width 608 height 216
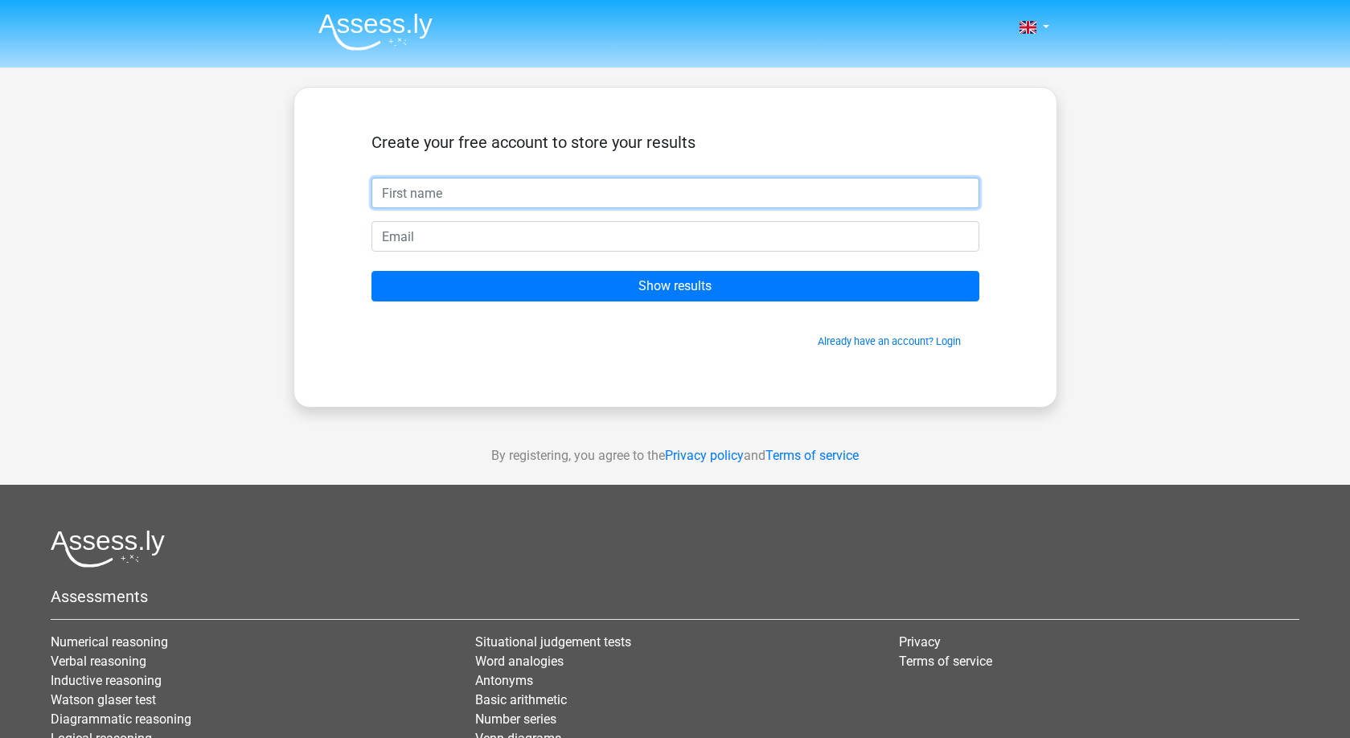
click at [521, 200] on input "text" at bounding box center [676, 193] width 608 height 31
type input "aroe"
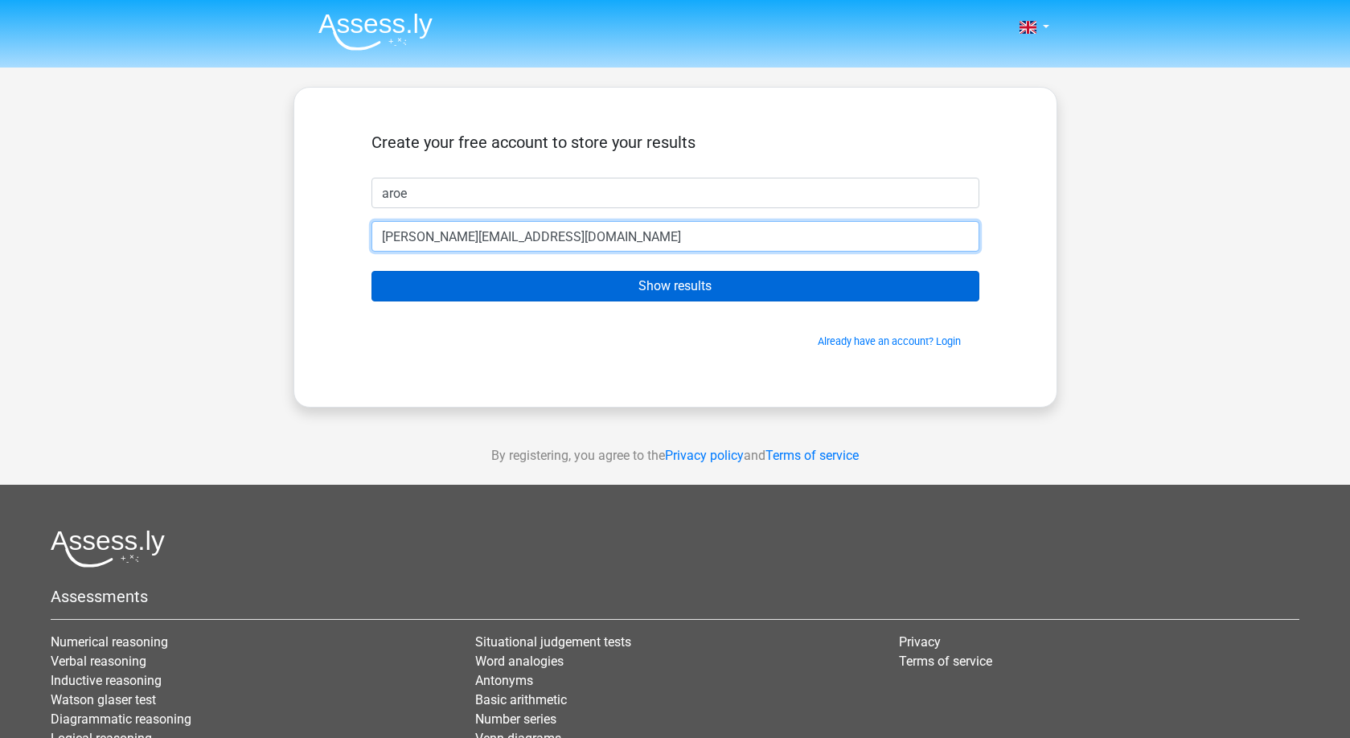
type input "alex.roeslerr@gmail.com"
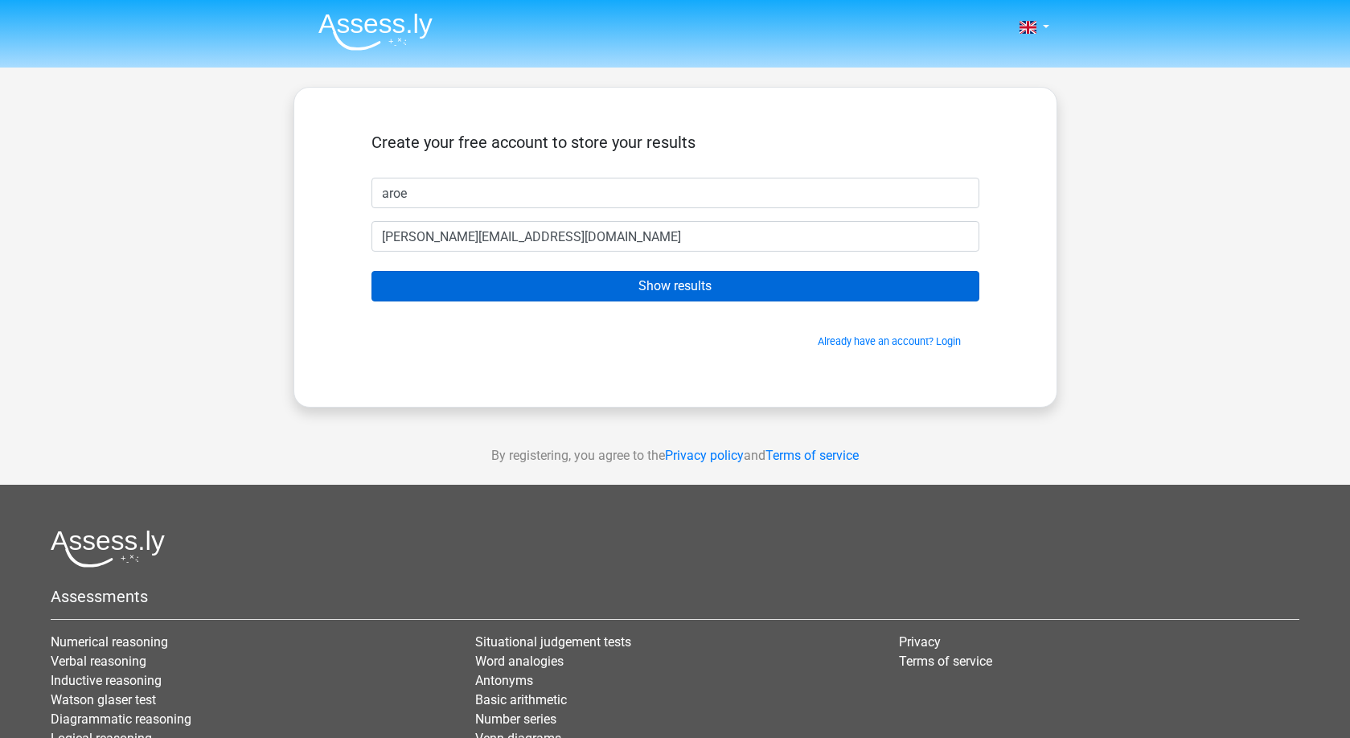
click at [738, 294] on input "Show results" at bounding box center [676, 286] width 608 height 31
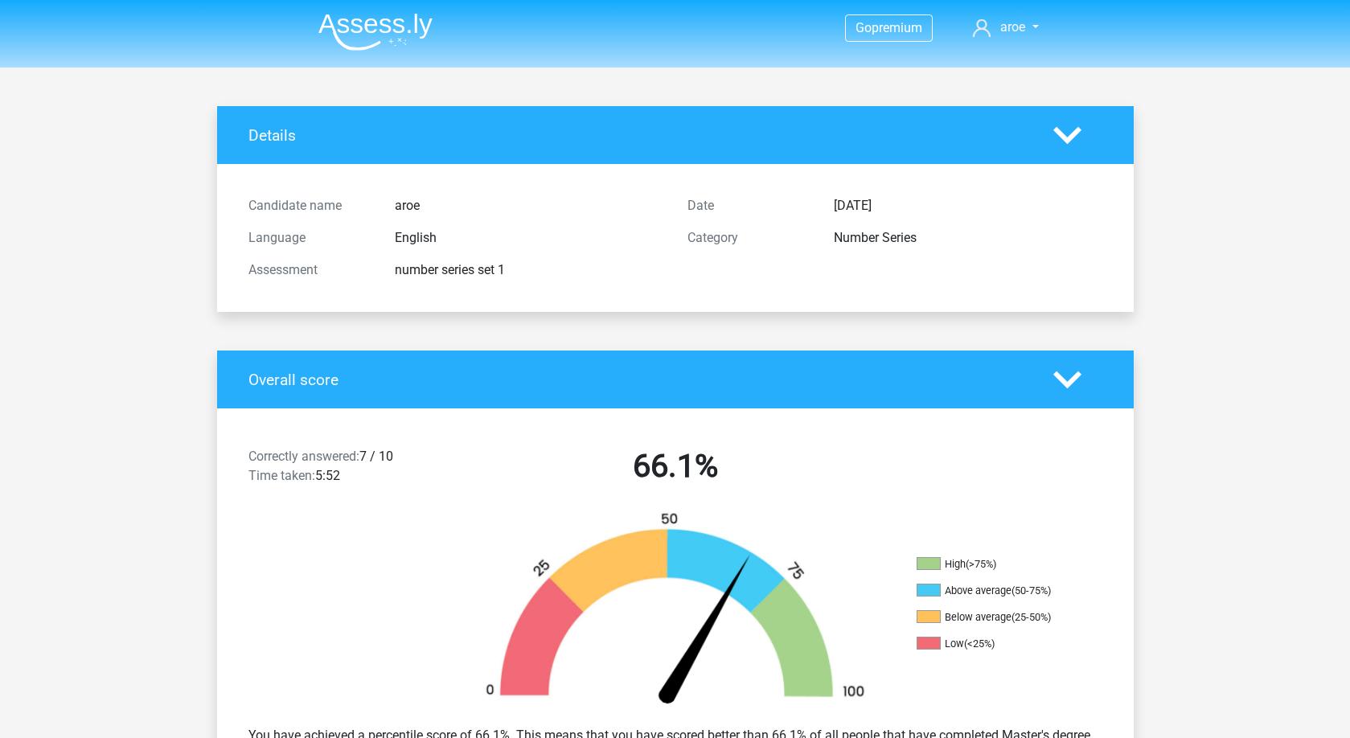
click at [454, 513] on div at bounding box center [675, 612] width 458 height 202
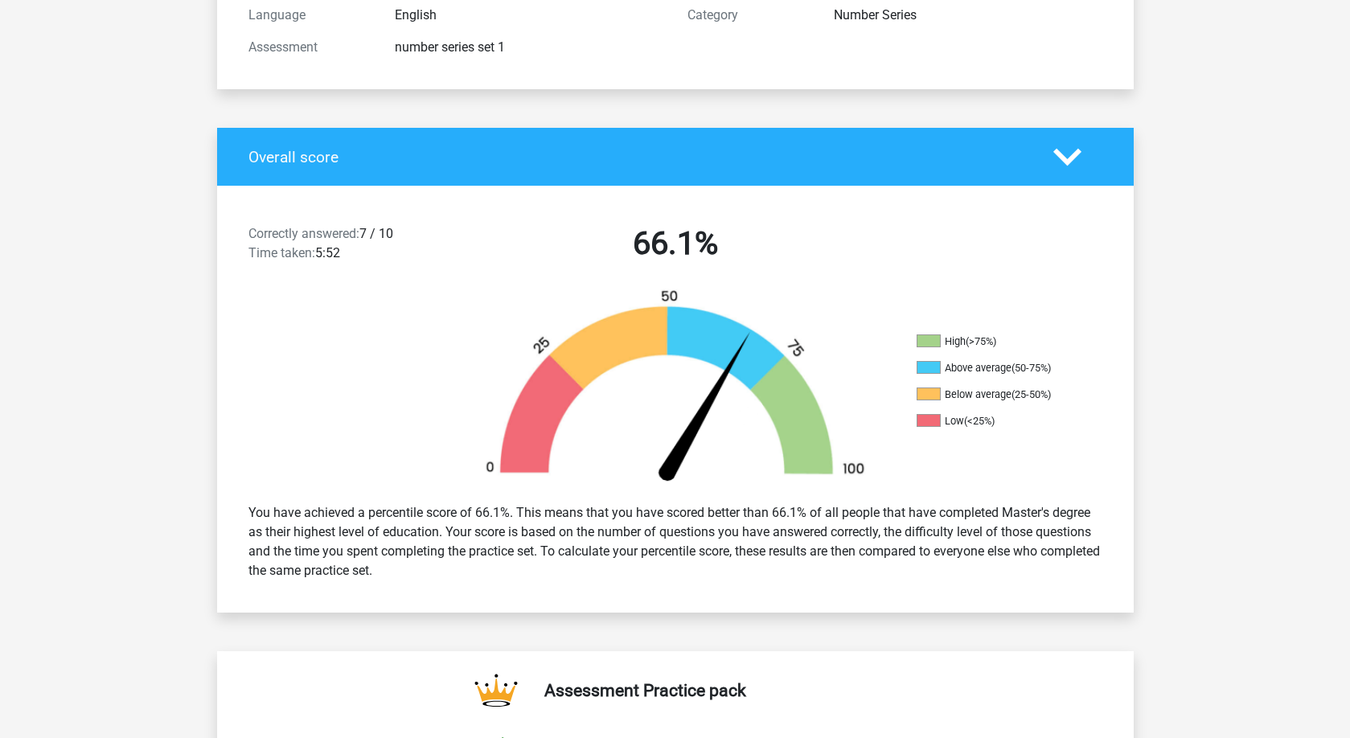
drag, startPoint x: 647, startPoint y: 256, endPoint x: 614, endPoint y: 274, distance: 38.5
click at [648, 256] on h2 "66.1%" at bounding box center [675, 243] width 415 height 39
click at [229, 139] on div "Overall score" at bounding box center [675, 157] width 917 height 58
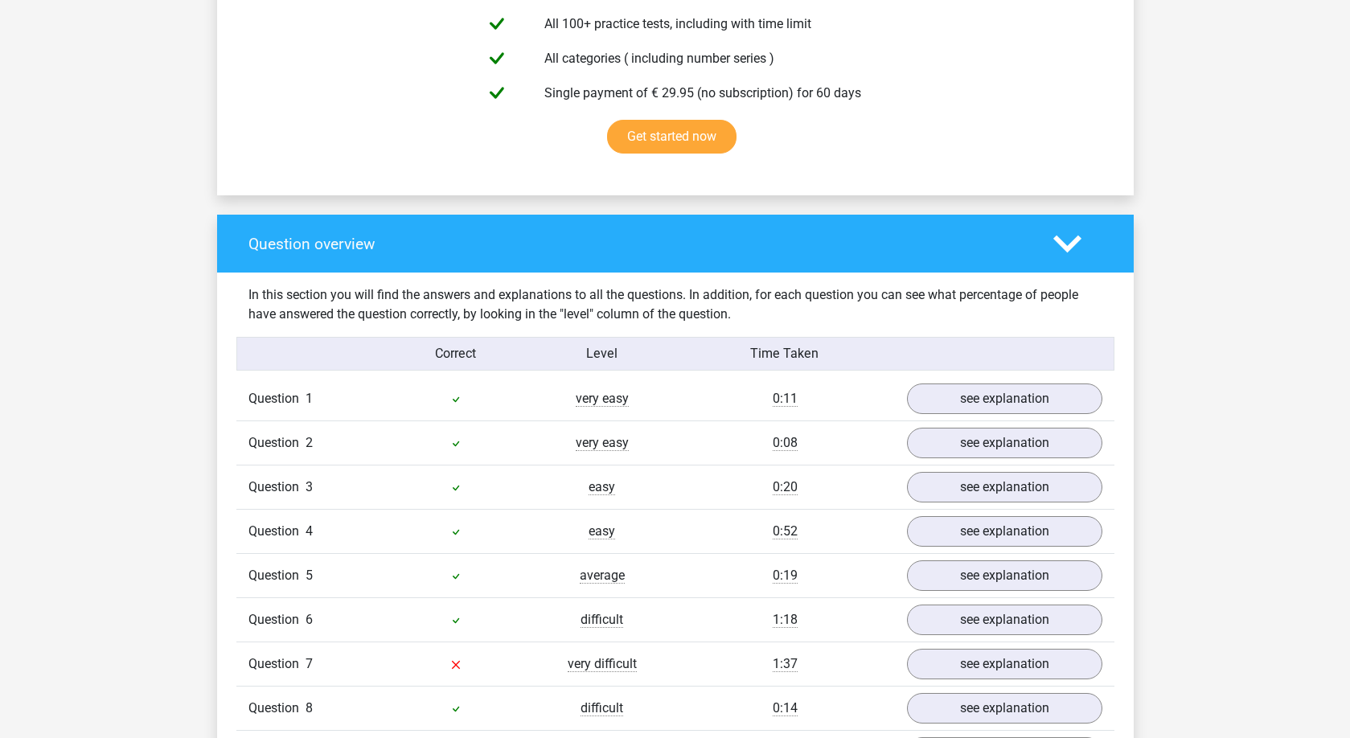
scroll to position [1211, 0]
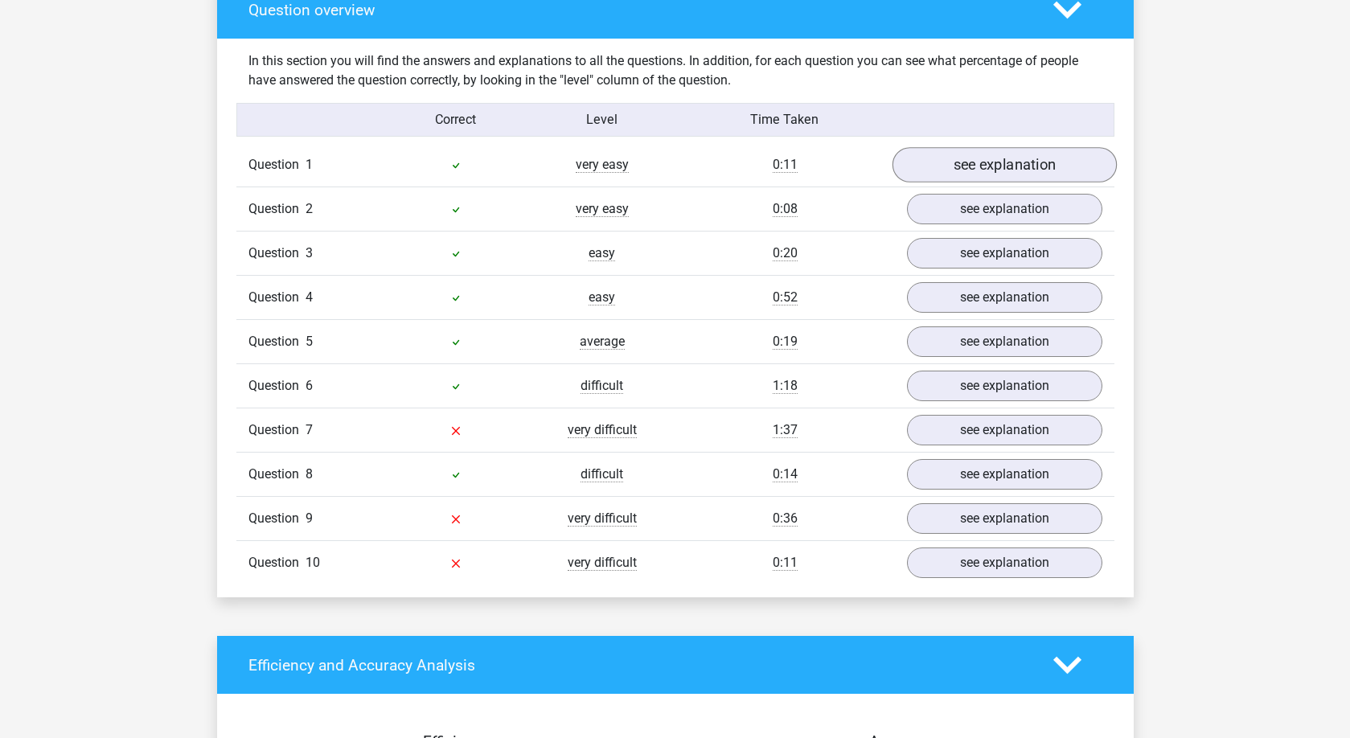
click at [987, 158] on link "see explanation" at bounding box center [1004, 165] width 224 height 35
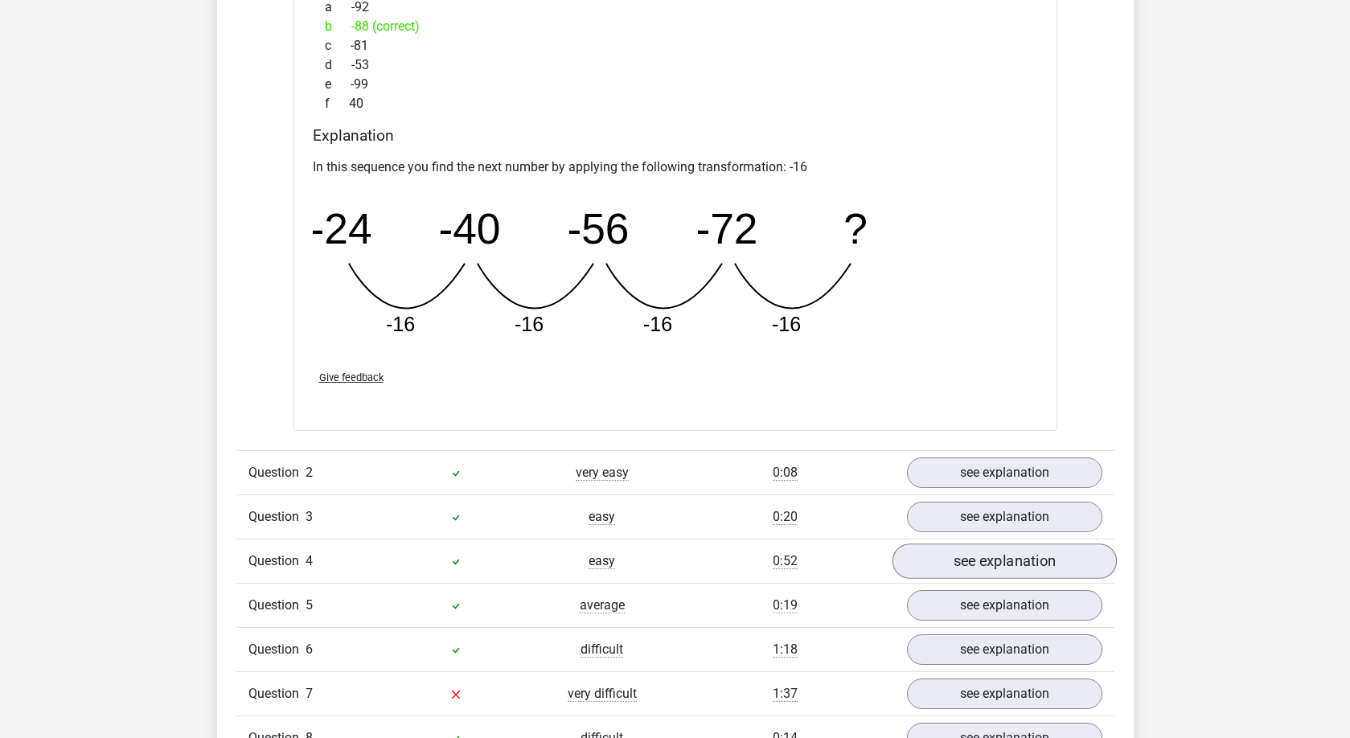
scroll to position [1863, 0]
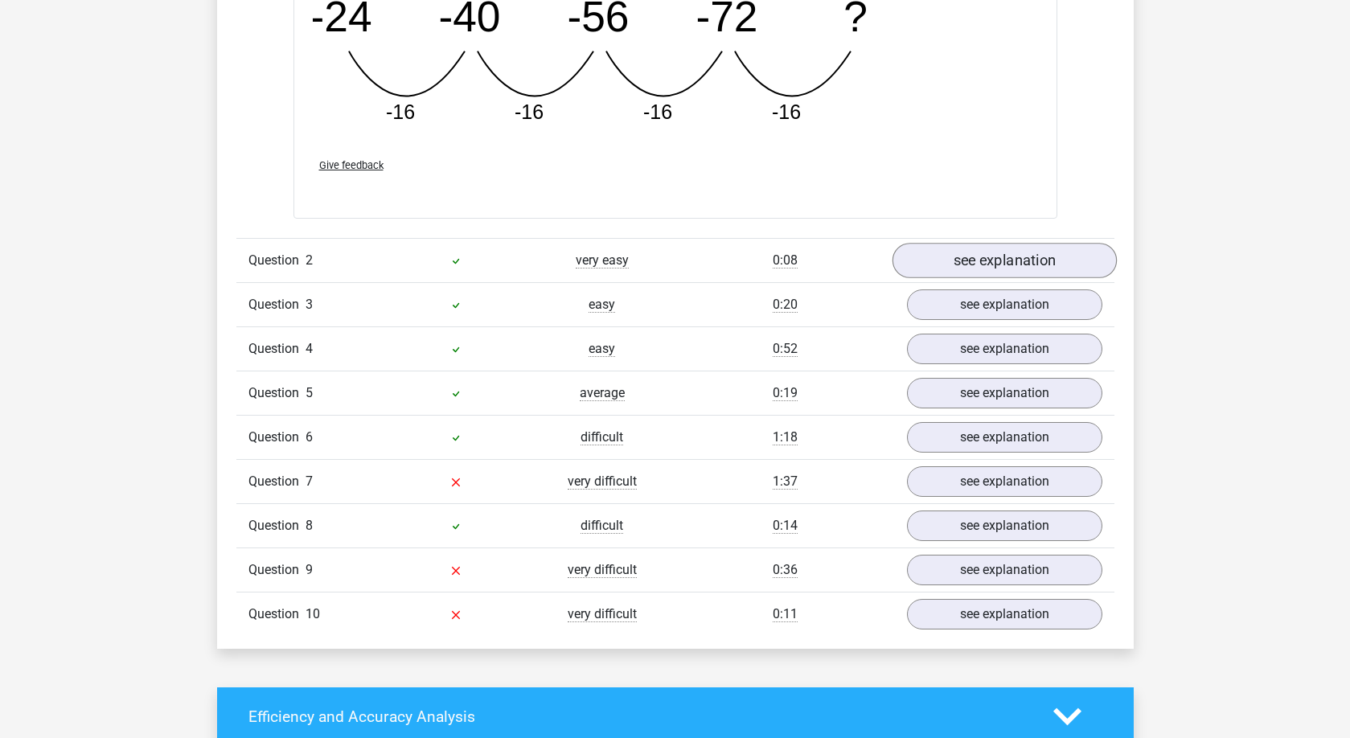
click at [955, 264] on link "see explanation" at bounding box center [1004, 260] width 224 height 35
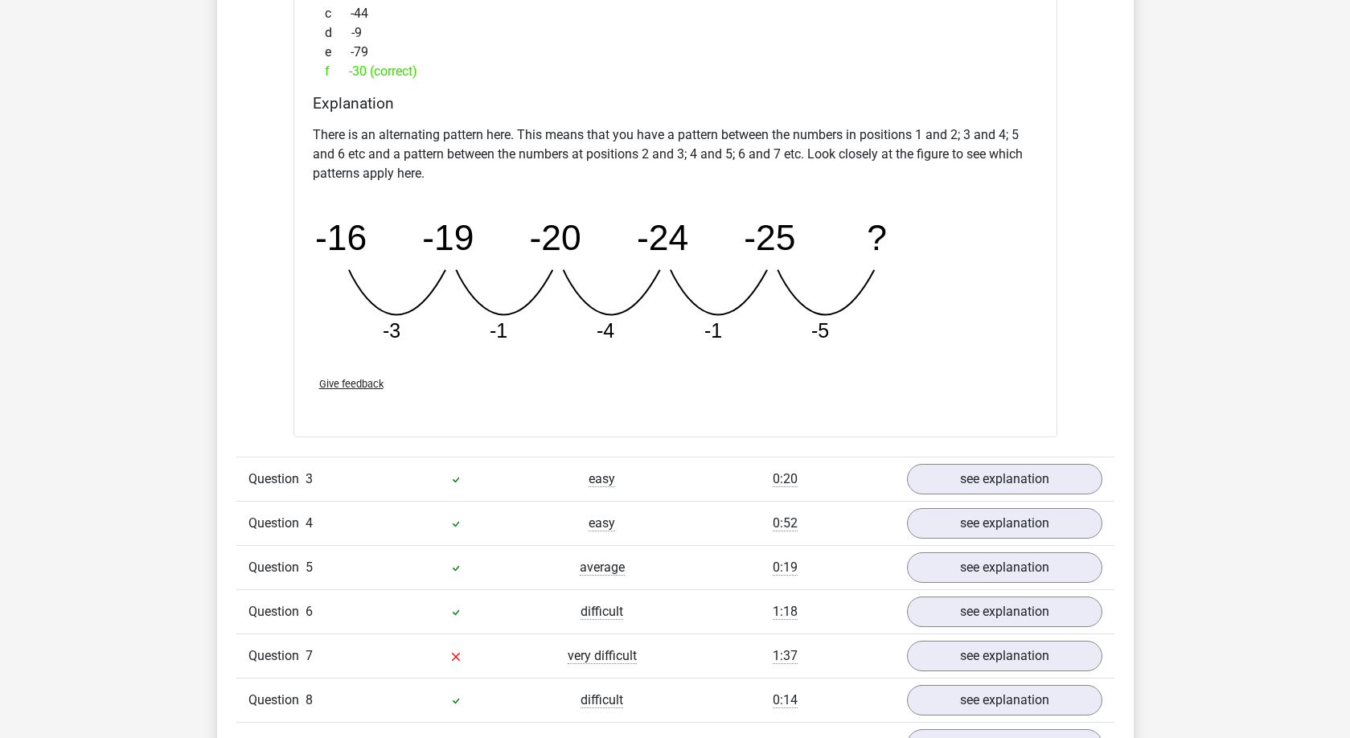
scroll to position [2532, 0]
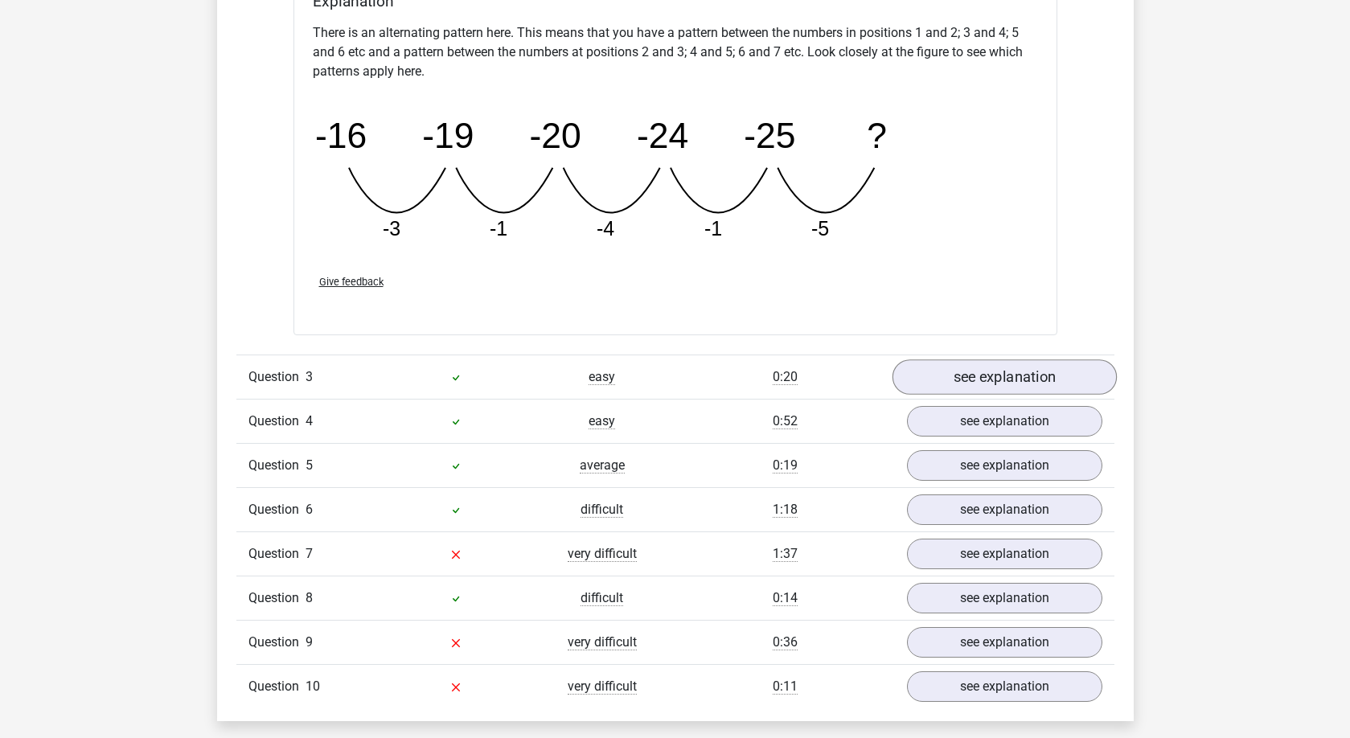
click at [969, 373] on link "see explanation" at bounding box center [1004, 376] width 224 height 35
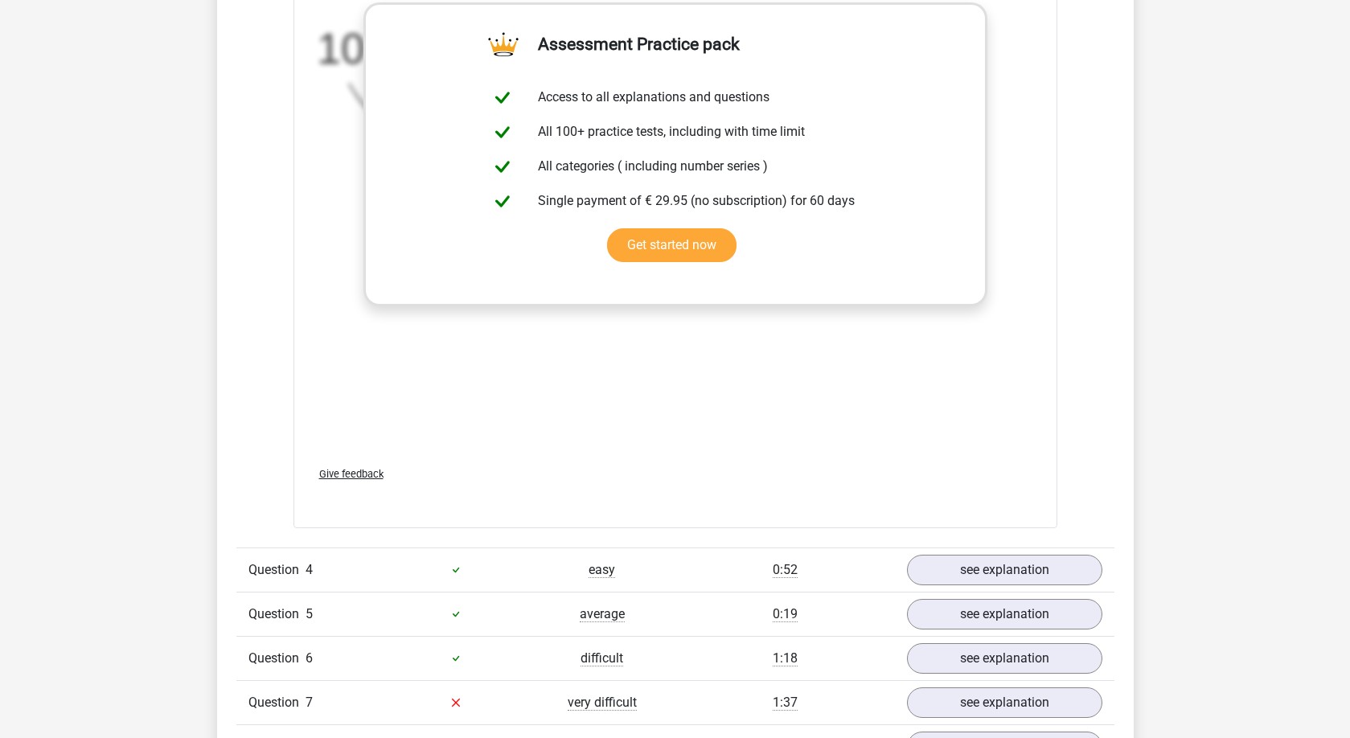
scroll to position [3602, 0]
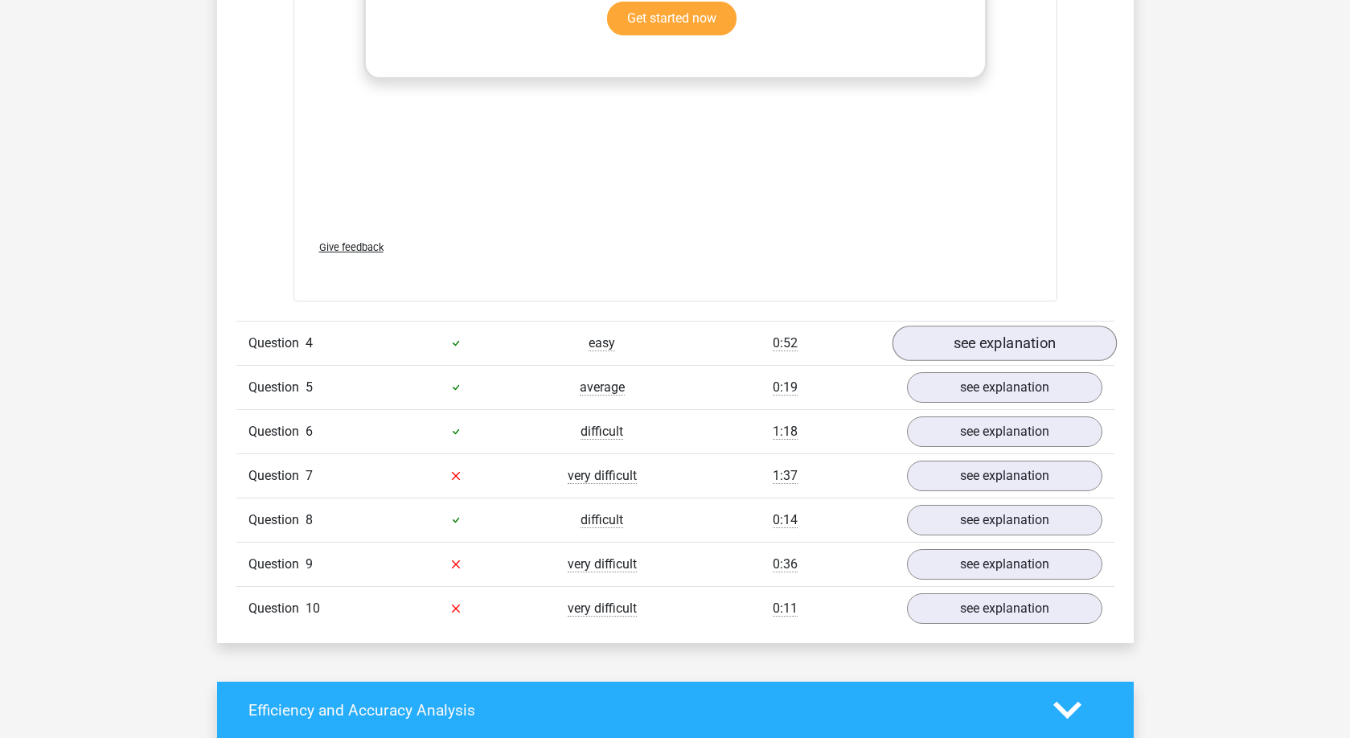
click at [939, 347] on link "see explanation" at bounding box center [1004, 343] width 224 height 35
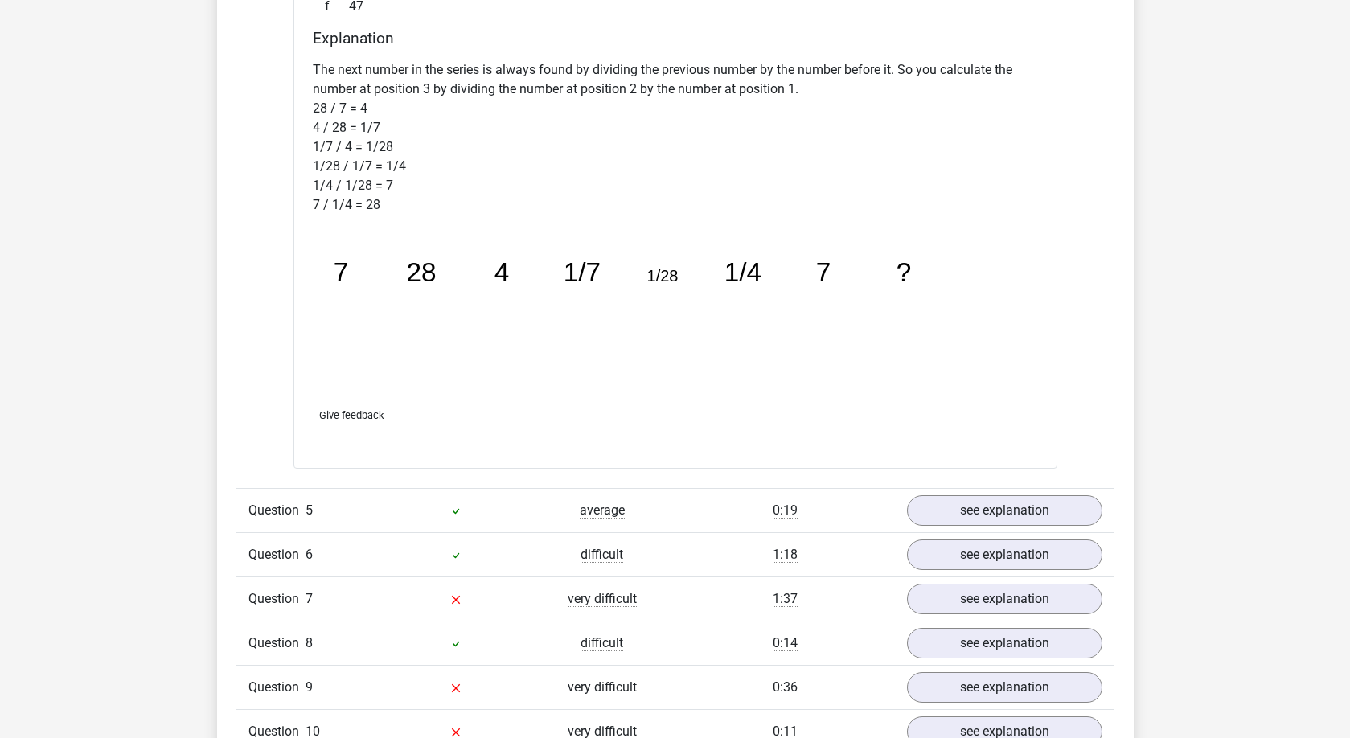
scroll to position [4411, 0]
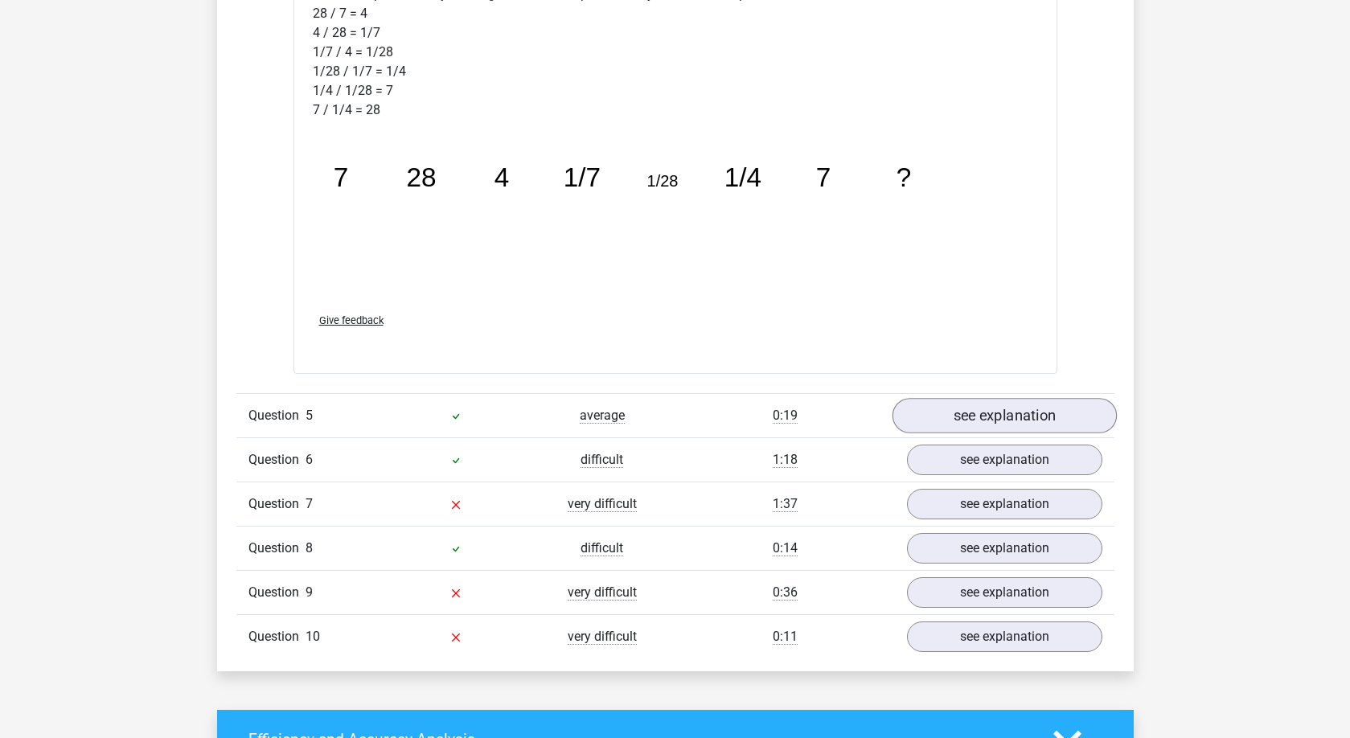
click at [963, 420] on link "see explanation" at bounding box center [1004, 415] width 224 height 35
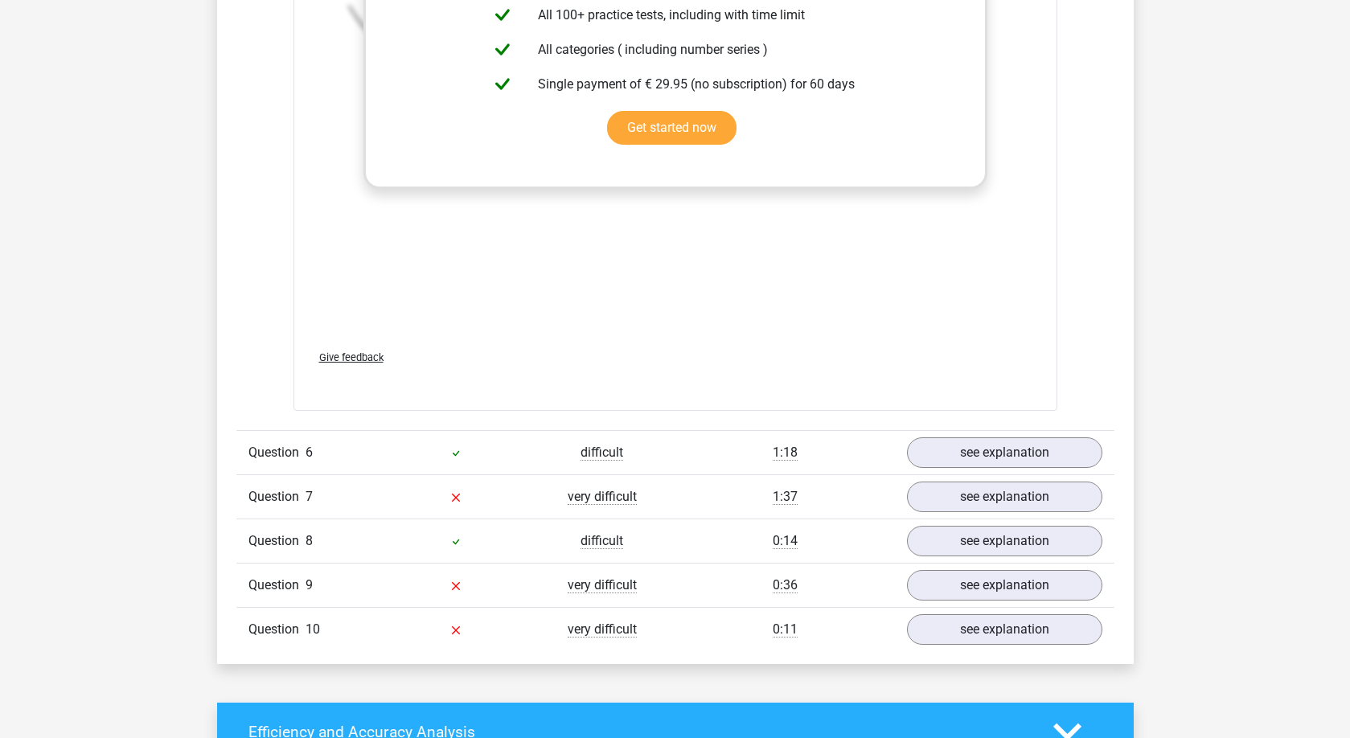
scroll to position [5435, 0]
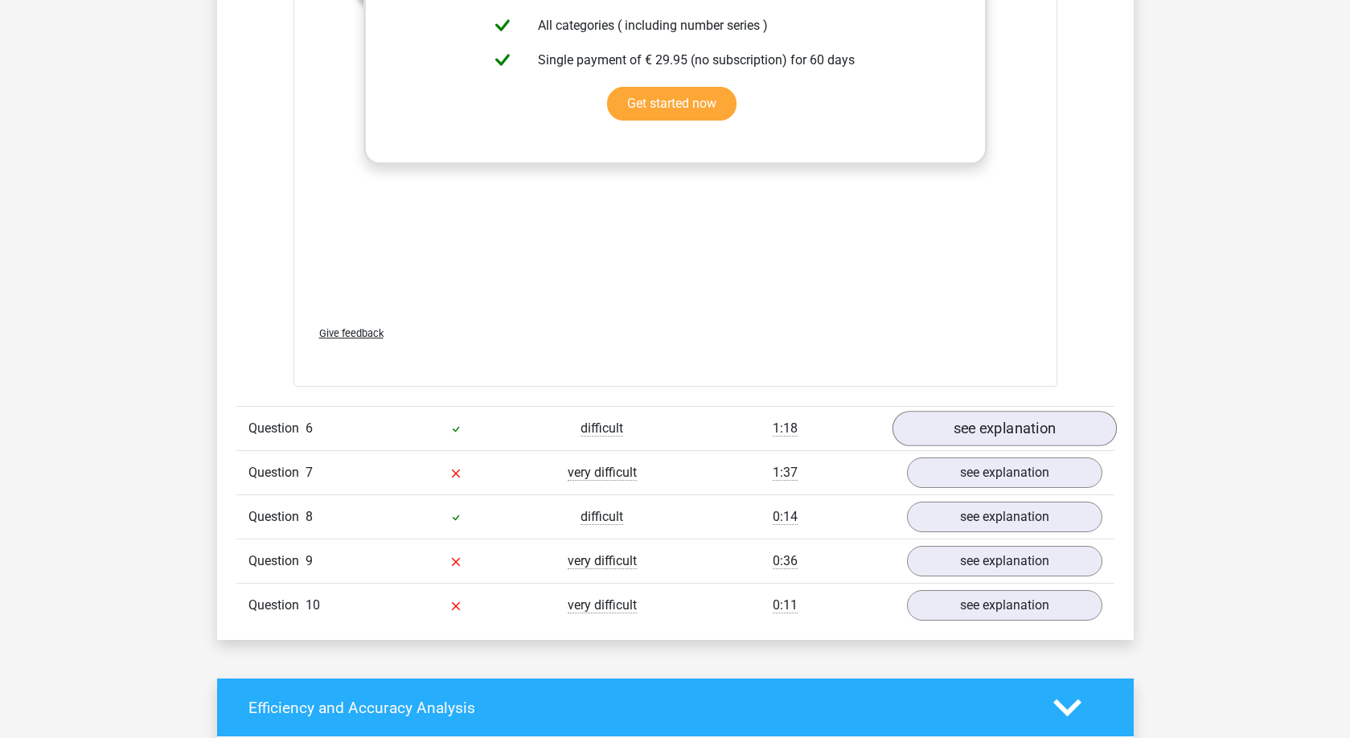
click at [936, 418] on link "see explanation" at bounding box center [1004, 428] width 224 height 35
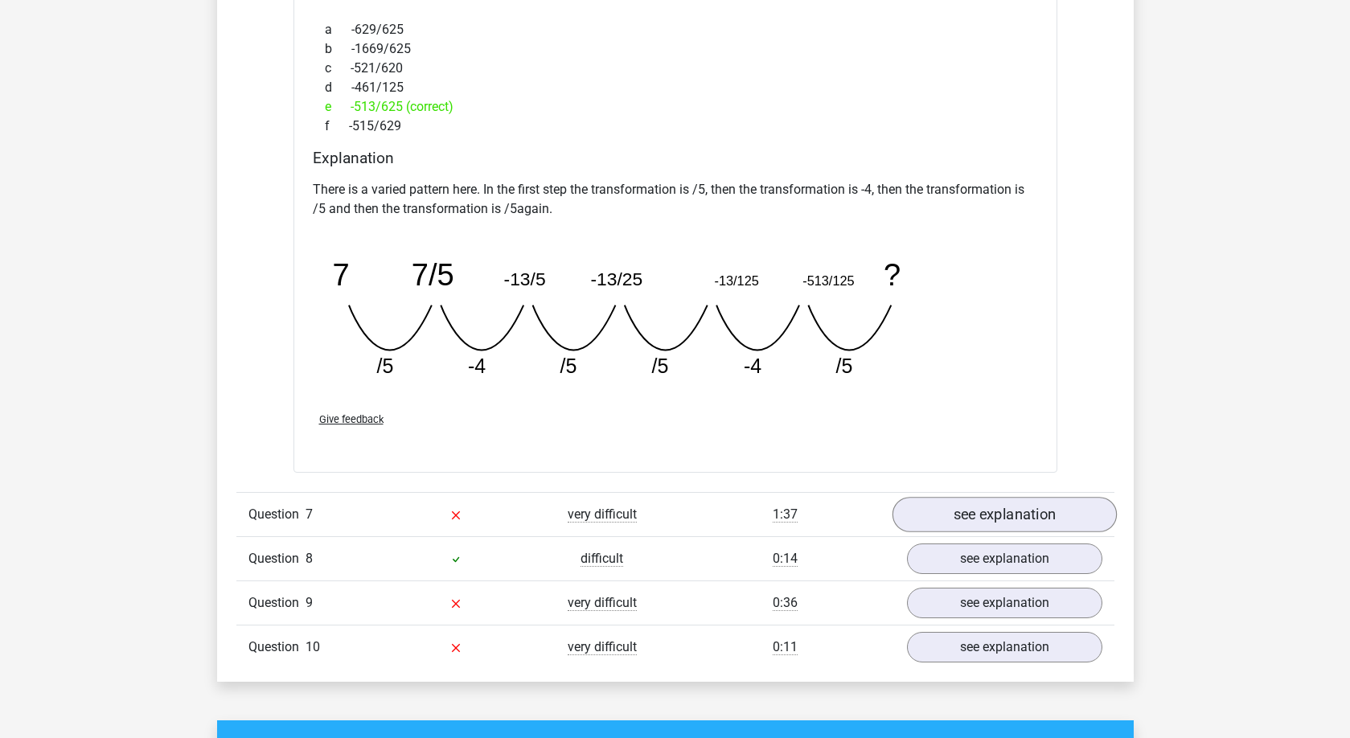
scroll to position [6219, 0]
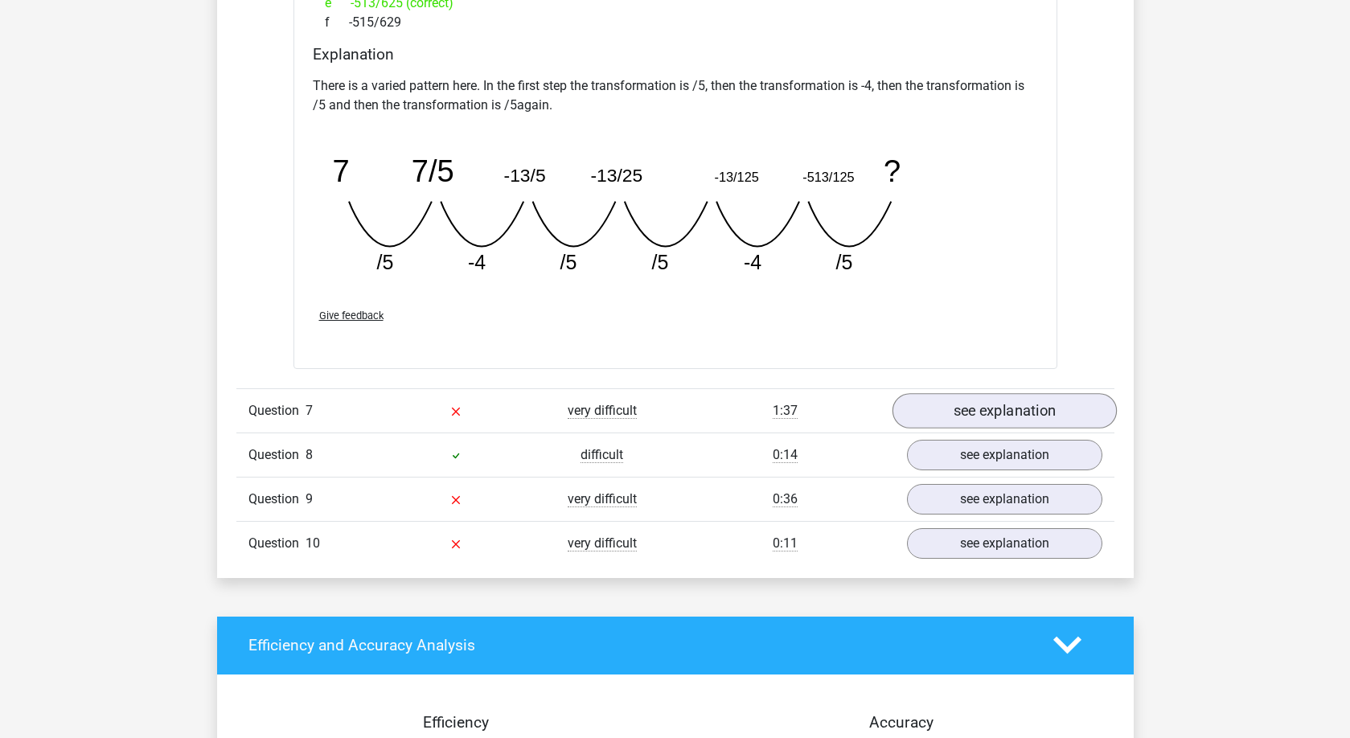
click at [947, 413] on link "see explanation" at bounding box center [1004, 410] width 224 height 35
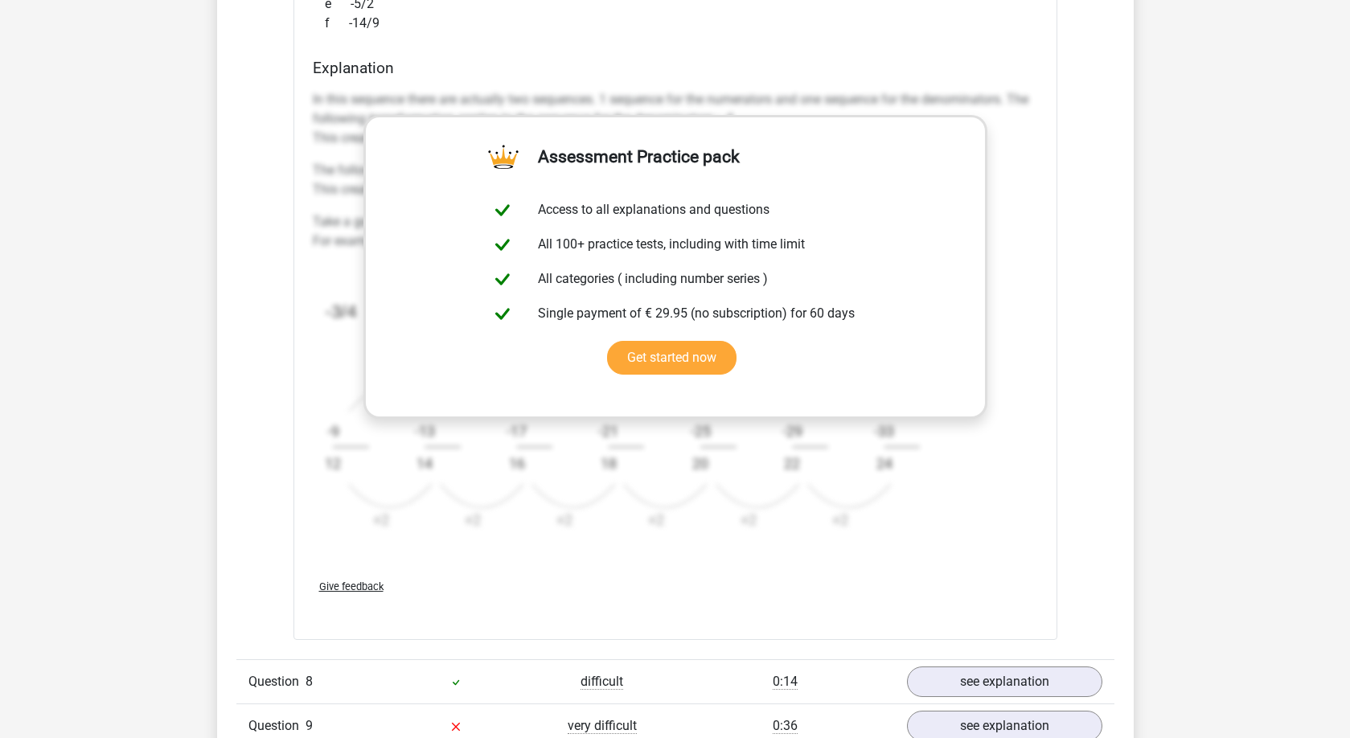
scroll to position [7386, 0]
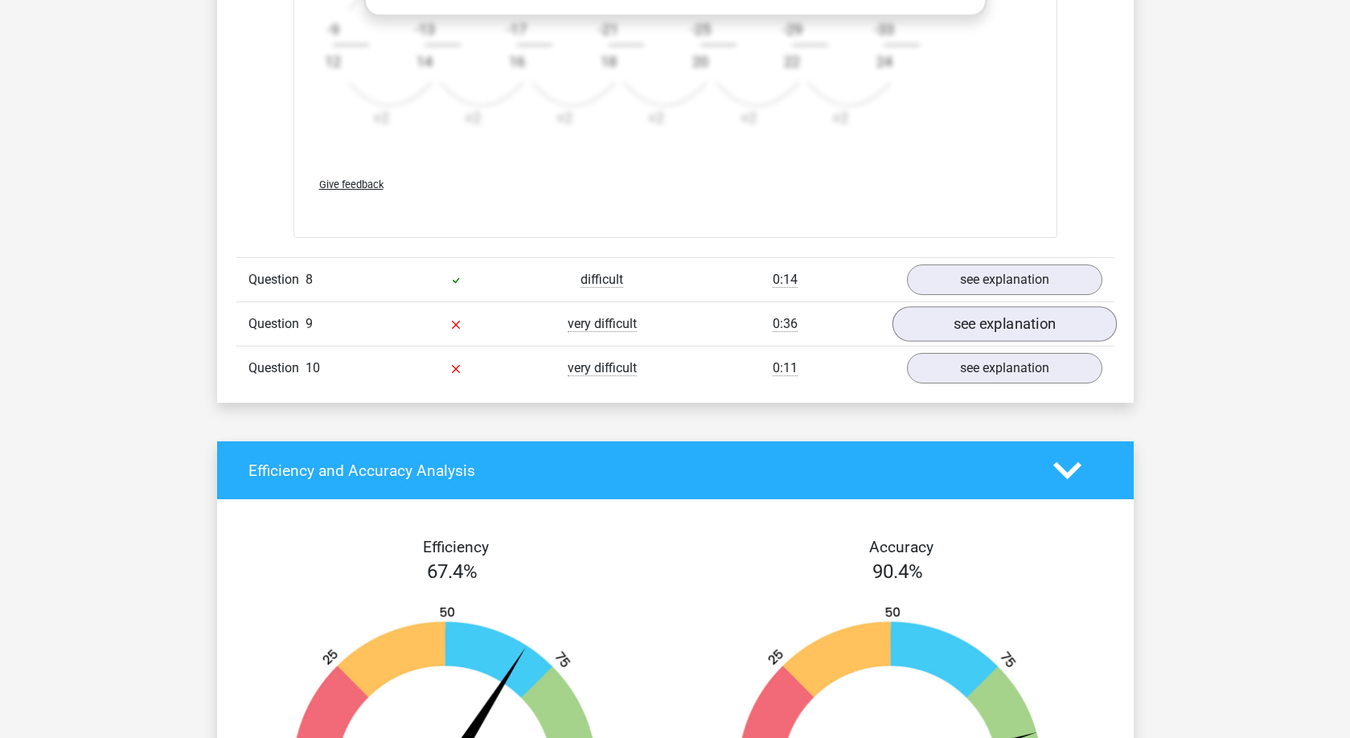
click at [960, 329] on link "see explanation" at bounding box center [1004, 324] width 224 height 35
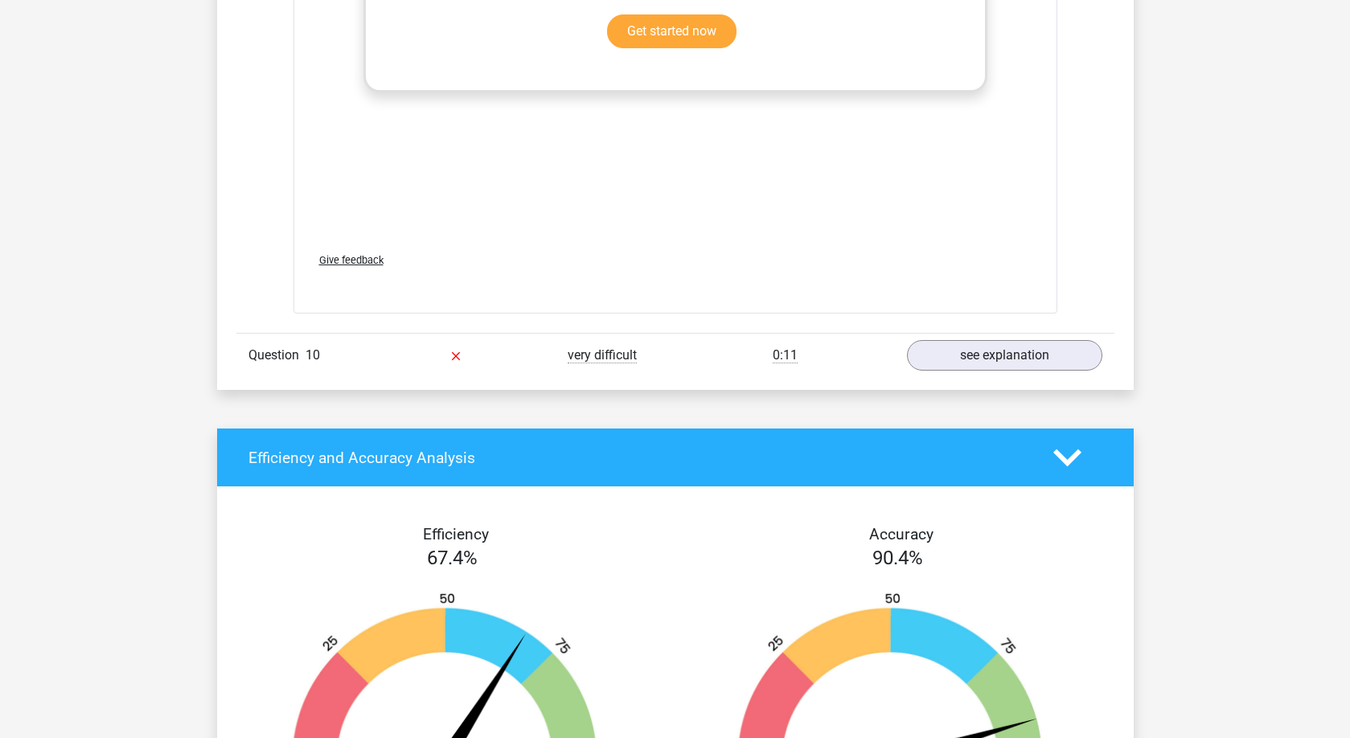
scroll to position [8556, 0]
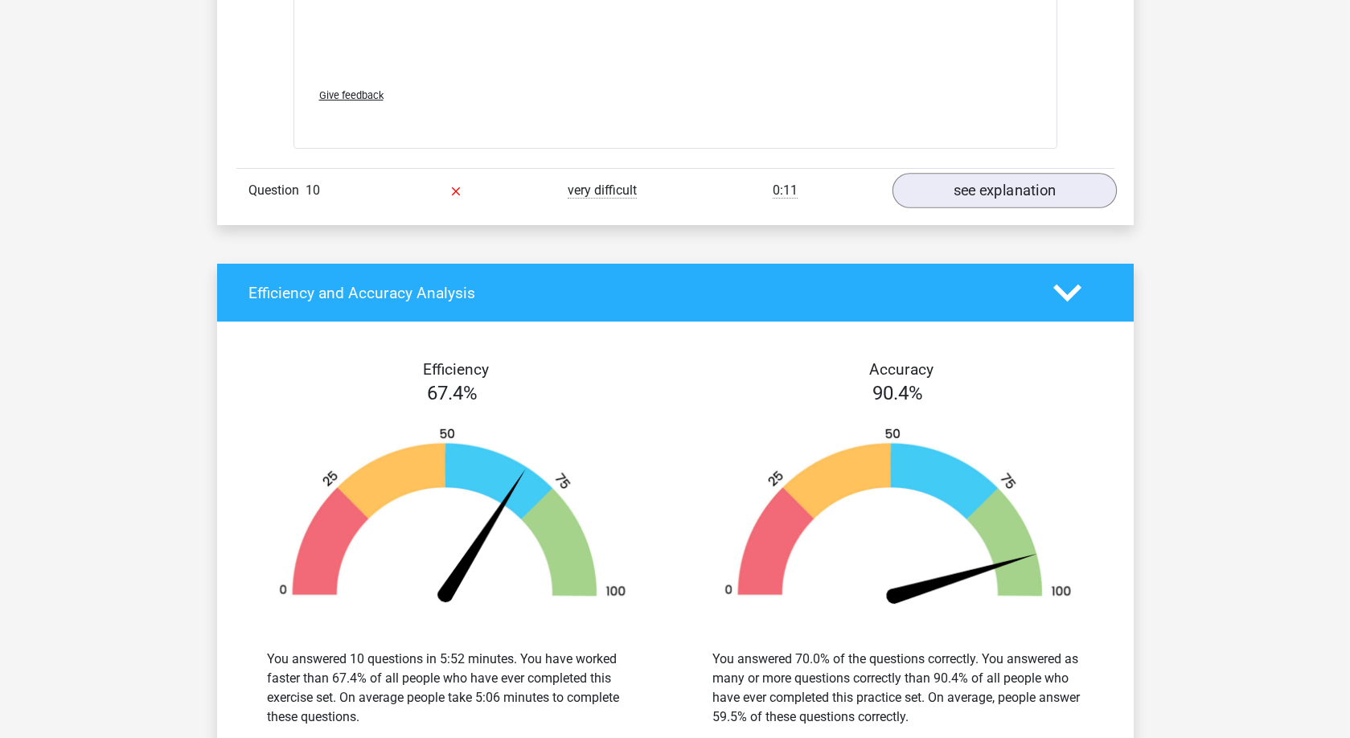
click at [960, 192] on link "see explanation" at bounding box center [1004, 190] width 224 height 35
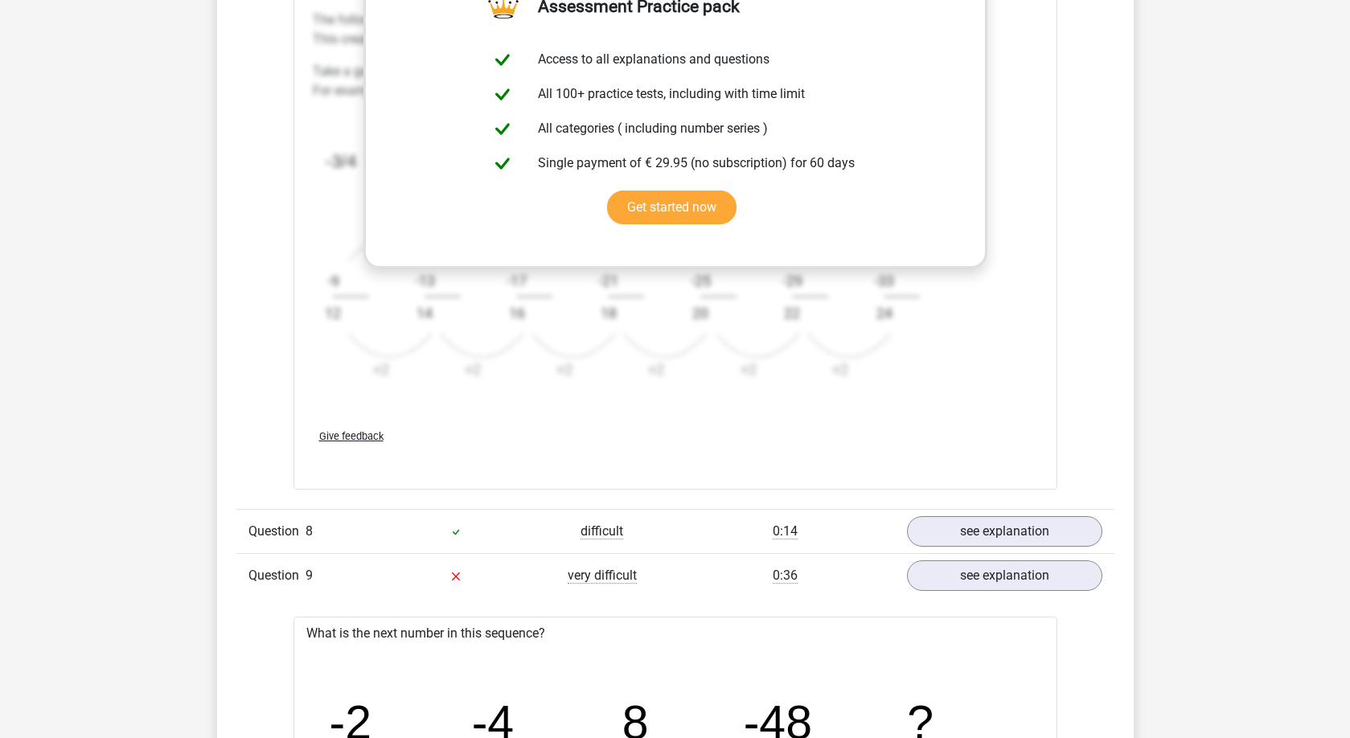
scroll to position [7112, 0]
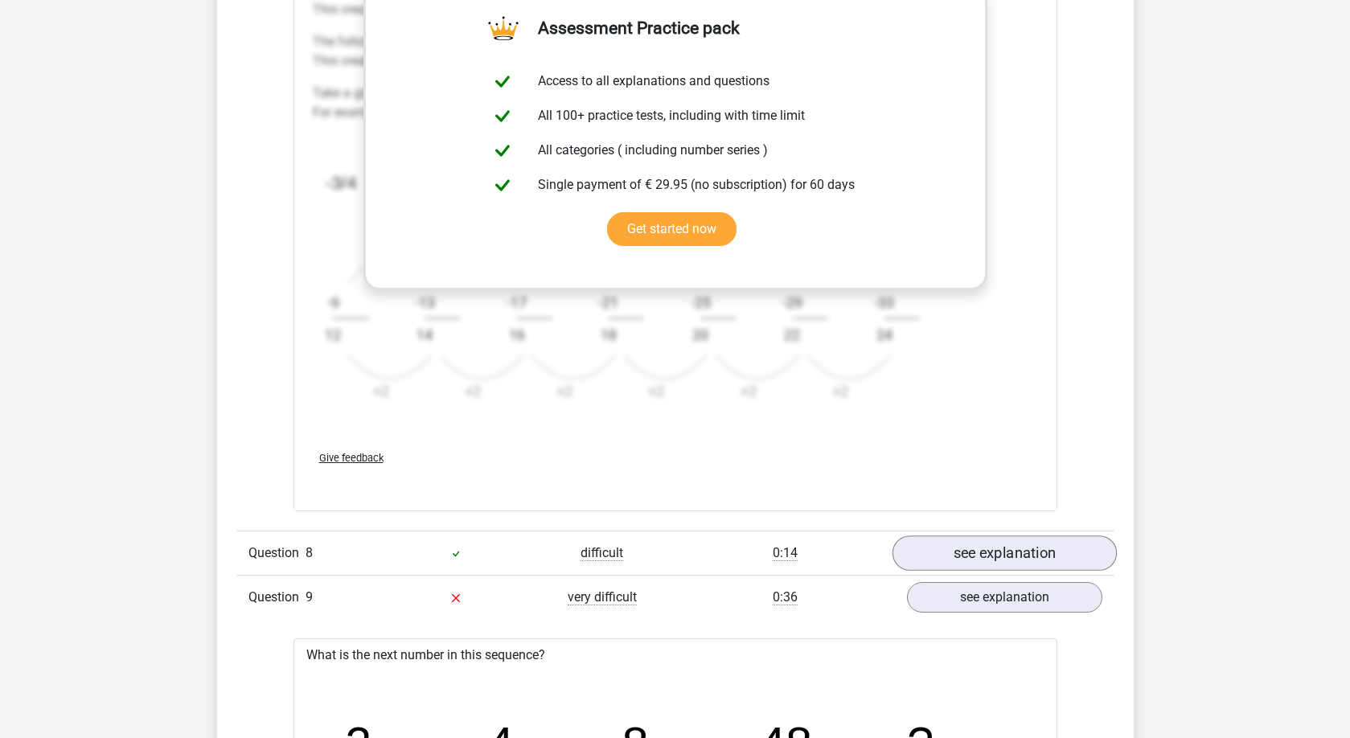
click at [941, 552] on link "see explanation" at bounding box center [1004, 553] width 224 height 35
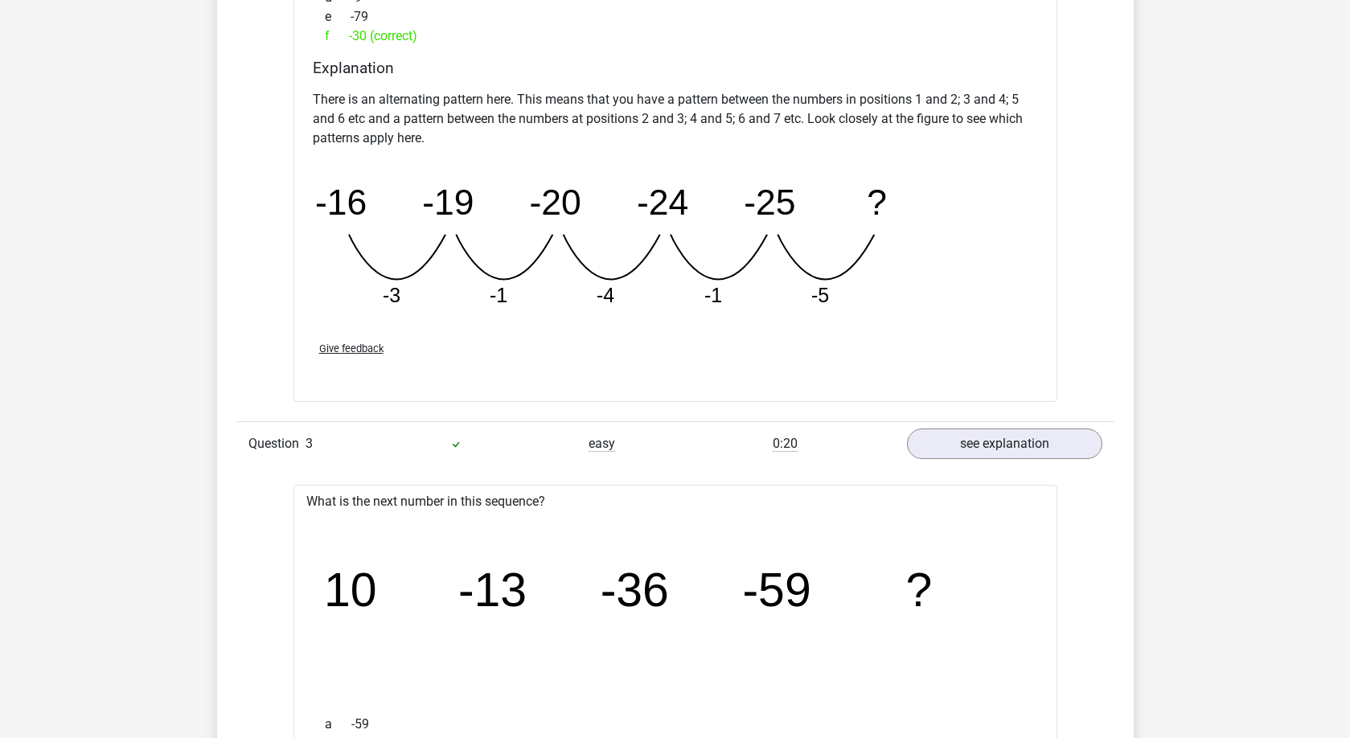
scroll to position [0, 0]
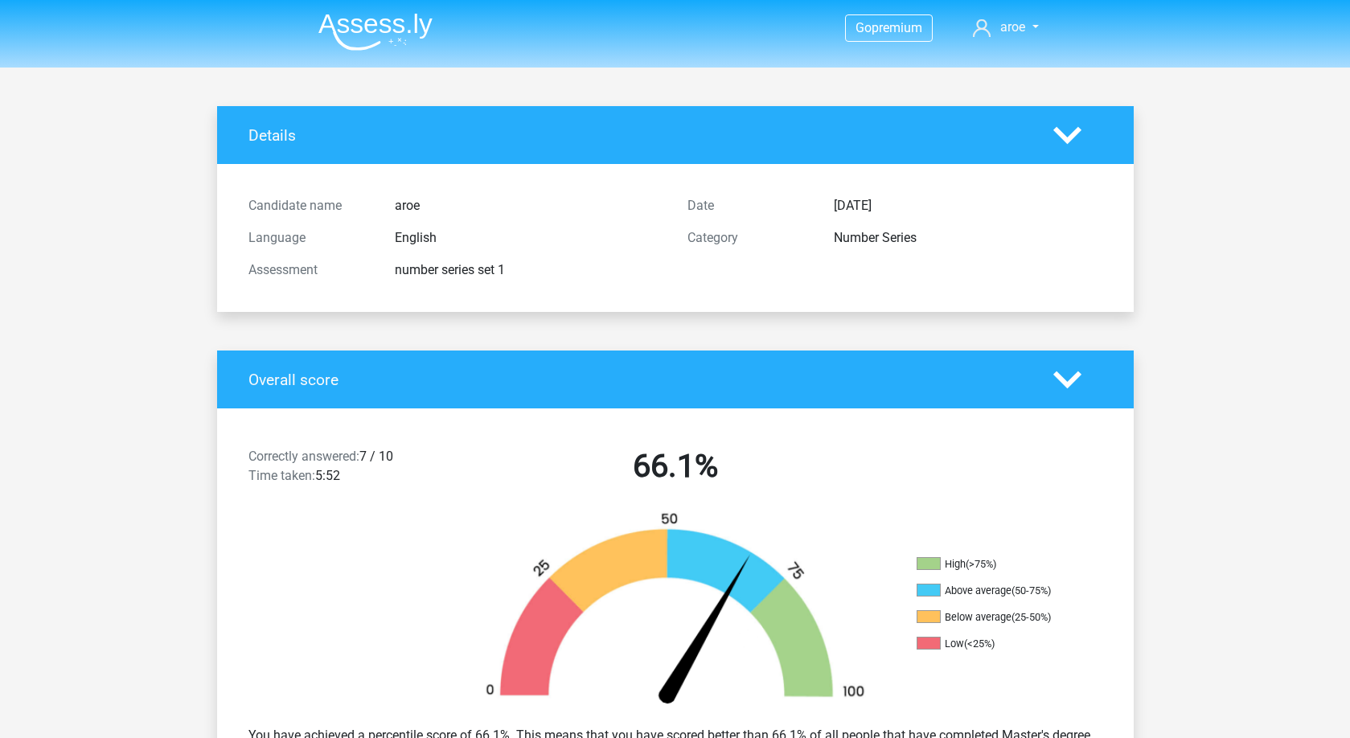
click at [390, 18] on img at bounding box center [375, 32] width 114 height 38
